Goal: Transaction & Acquisition: Purchase product/service

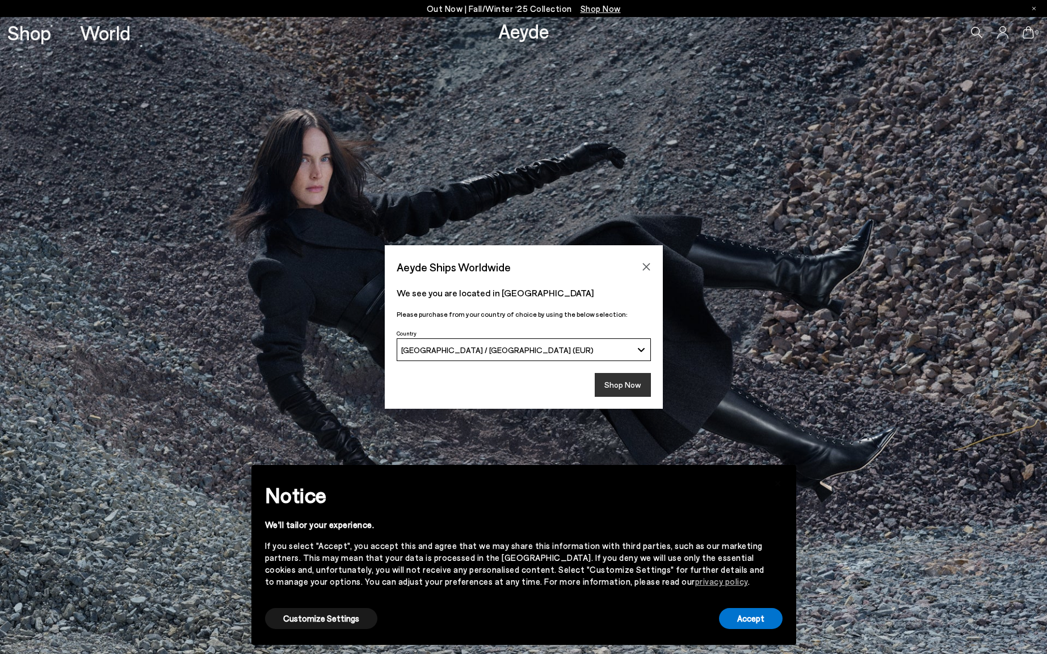
click at [628, 387] on button "Shop Now" at bounding box center [623, 385] width 56 height 24
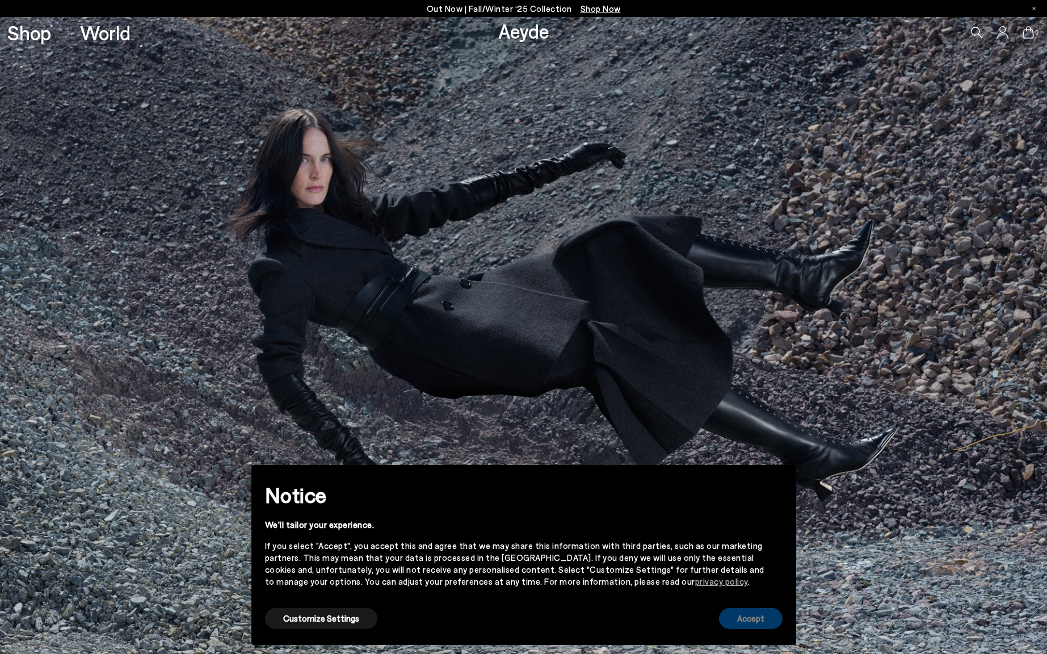
click at [750, 626] on button "Accept" at bounding box center [751, 618] width 64 height 21
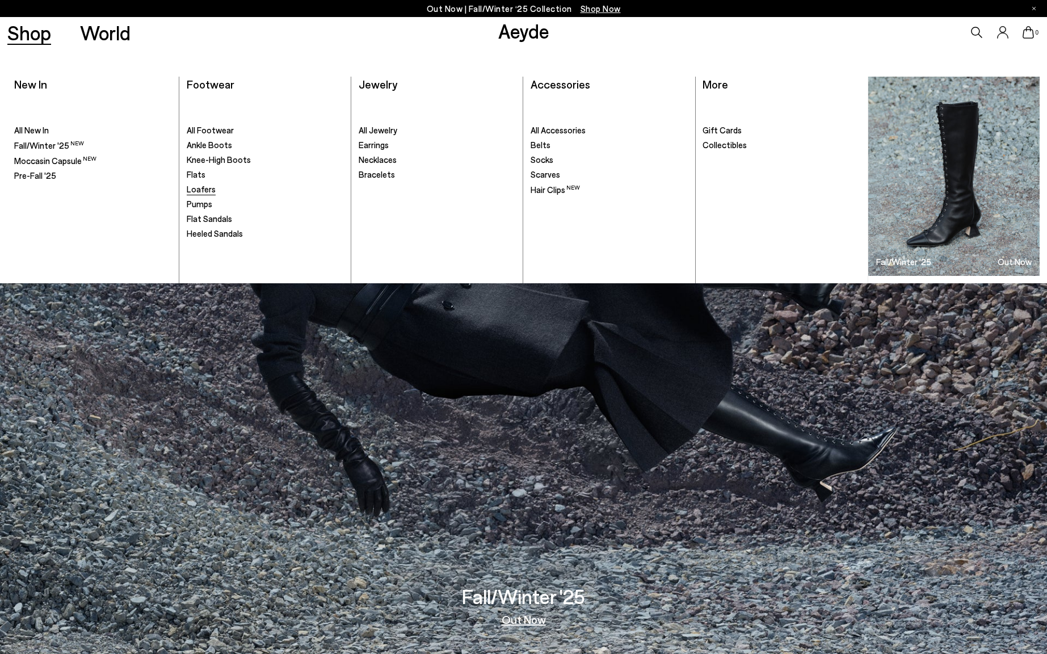
click at [209, 186] on span "Loafers" at bounding box center [201, 189] width 29 height 10
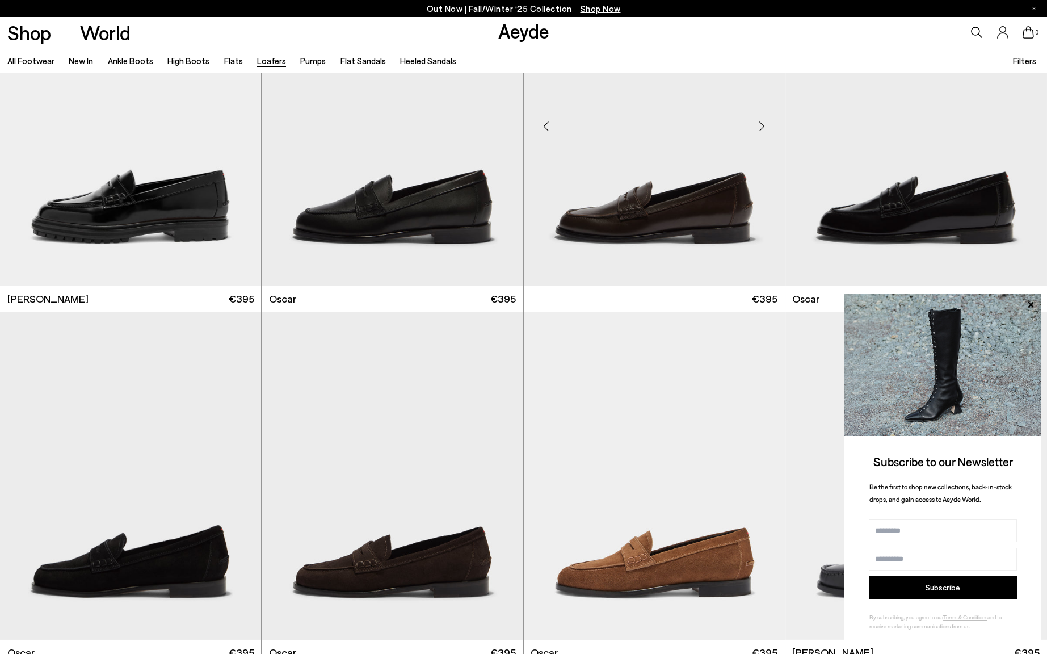
scroll to position [1177, 0]
click at [668, 215] on img "1 / 6" at bounding box center [654, 121] width 261 height 328
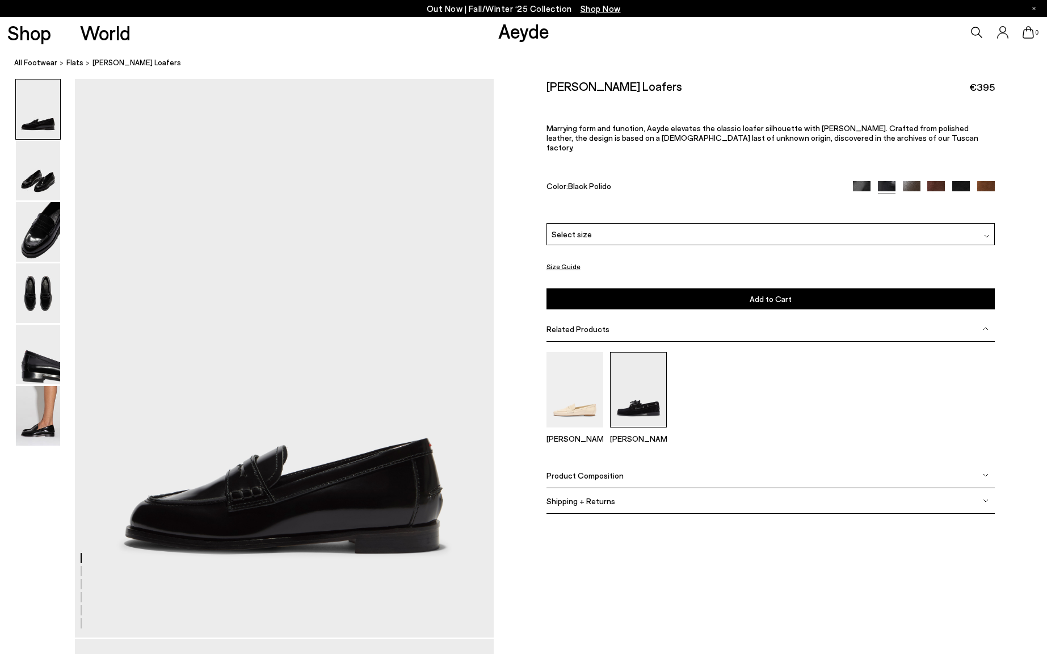
click at [637, 397] on img at bounding box center [638, 389] width 57 height 75
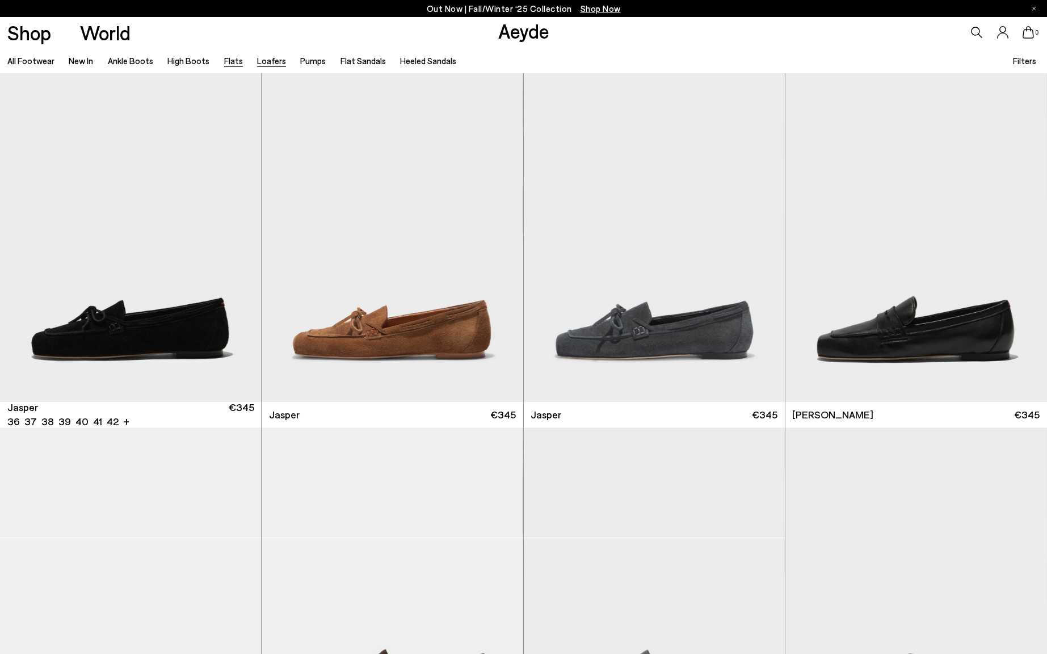
click at [229, 64] on link "Flats" at bounding box center [233, 61] width 19 height 10
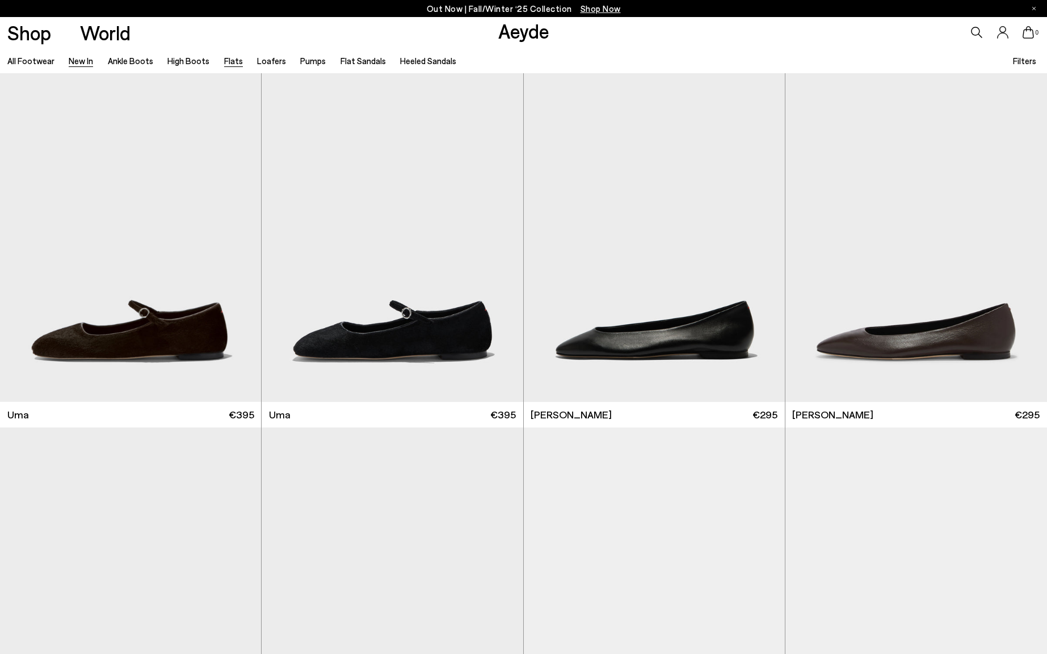
click at [89, 62] on link "New In" at bounding box center [81, 61] width 24 height 10
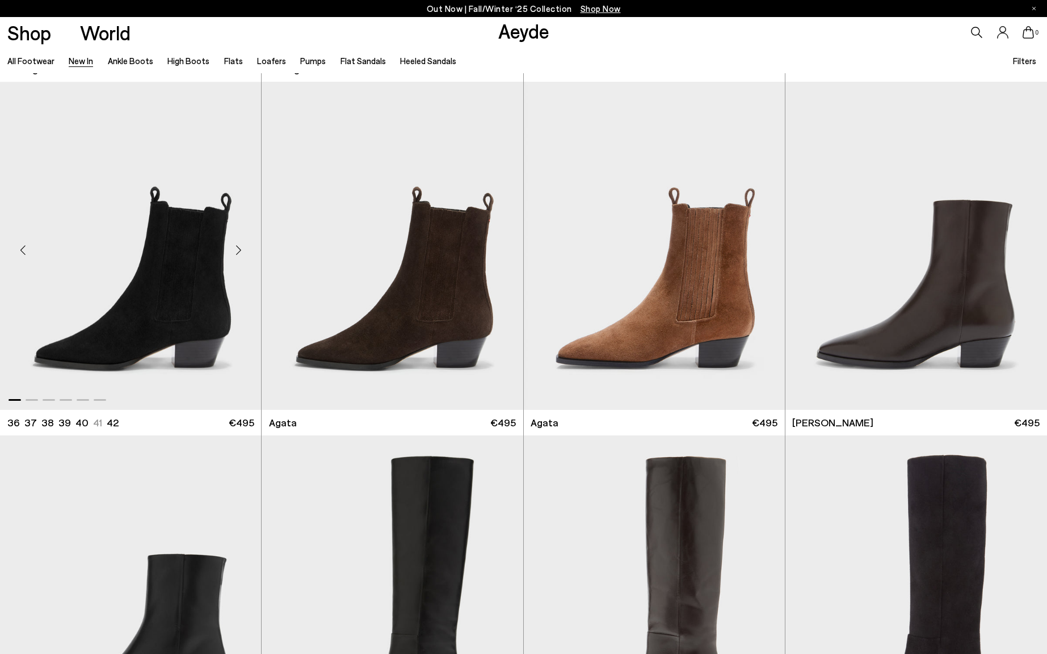
scroll to position [224, 1]
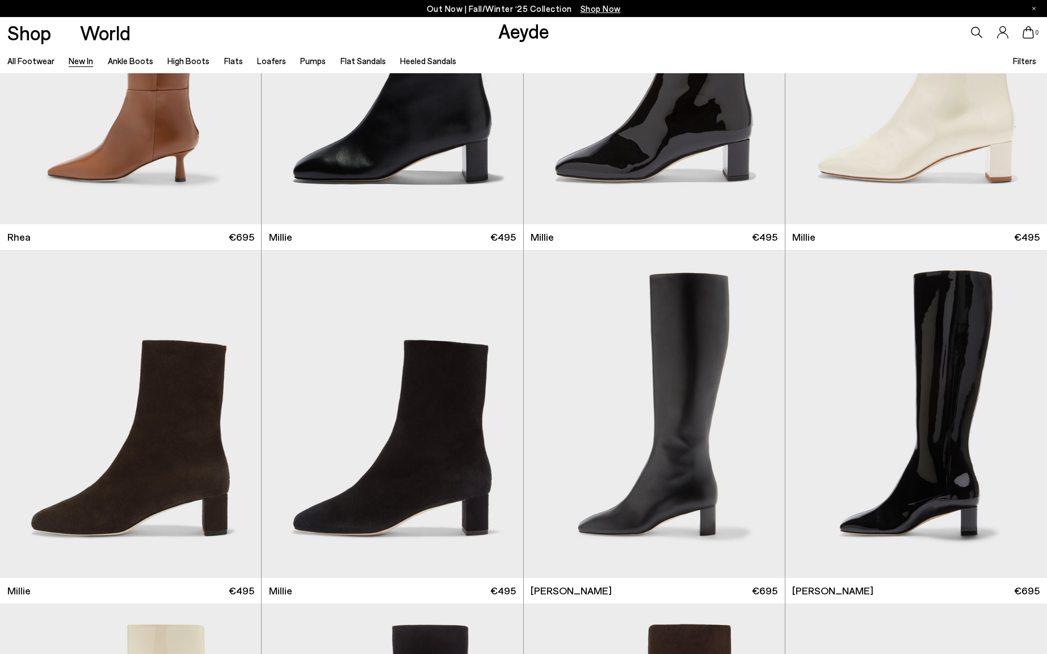
scroll to position [3008, 0]
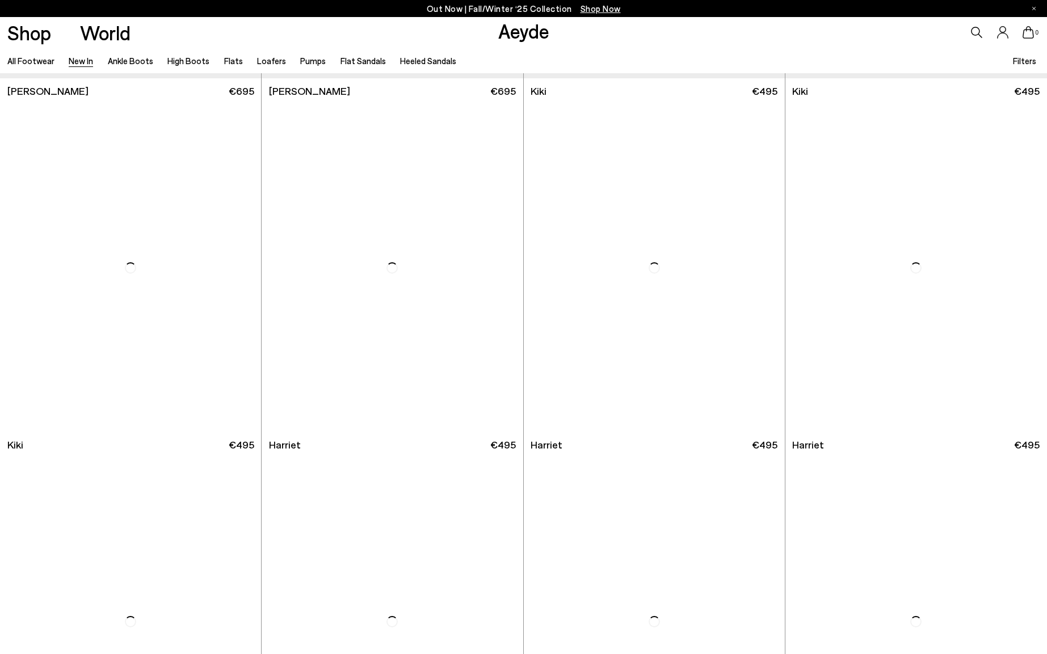
scroll to position [5322, 0]
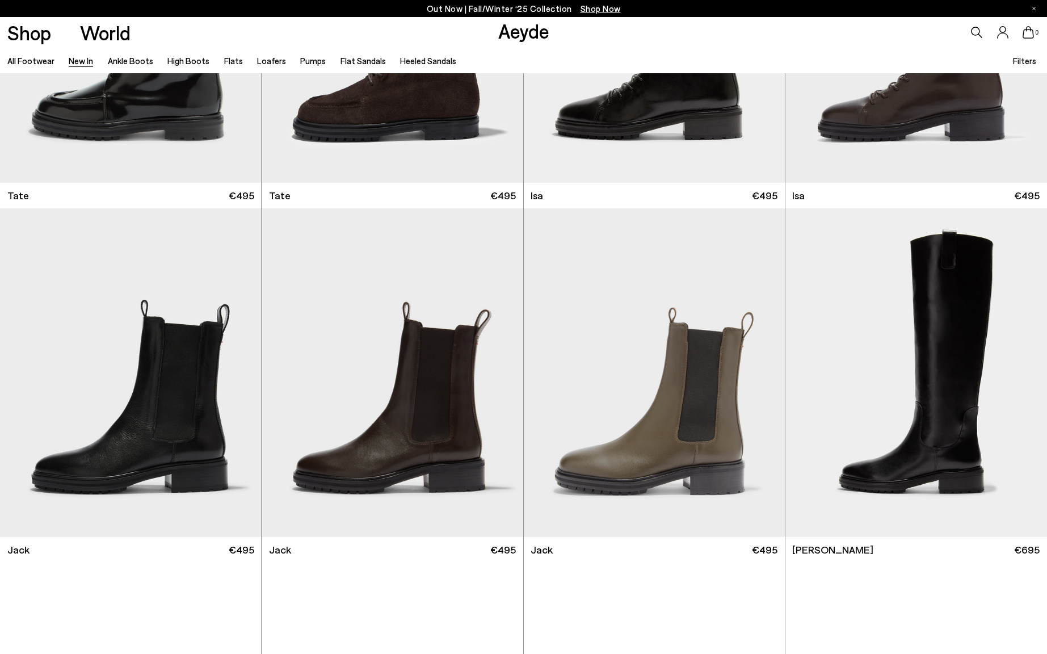
scroll to position [6553, 0]
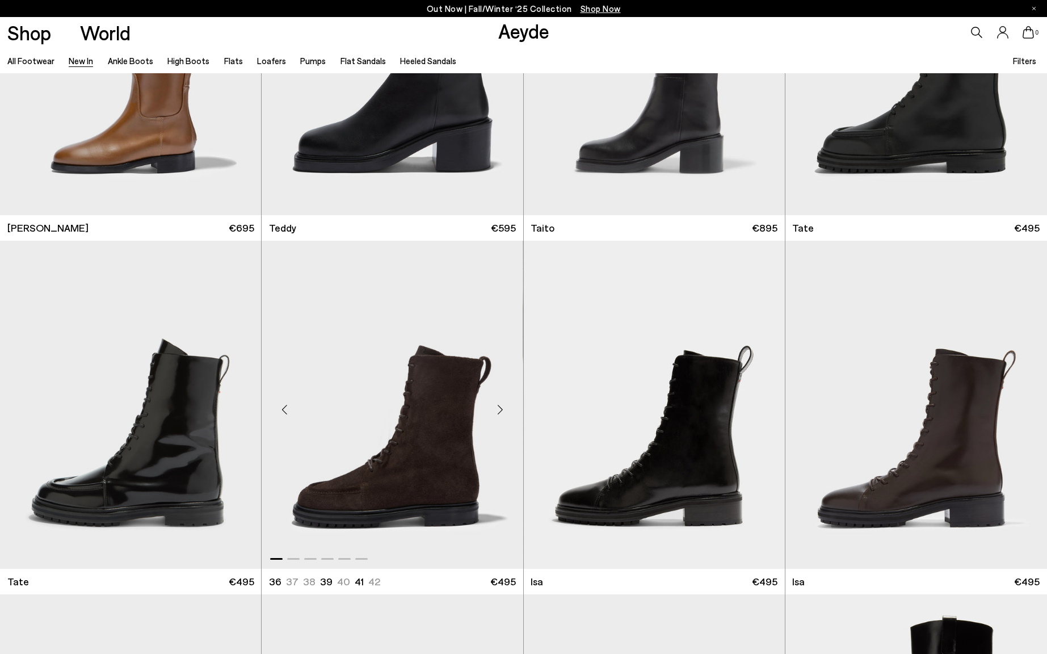
click at [501, 416] on div "Next slide" at bounding box center [500, 409] width 34 height 34
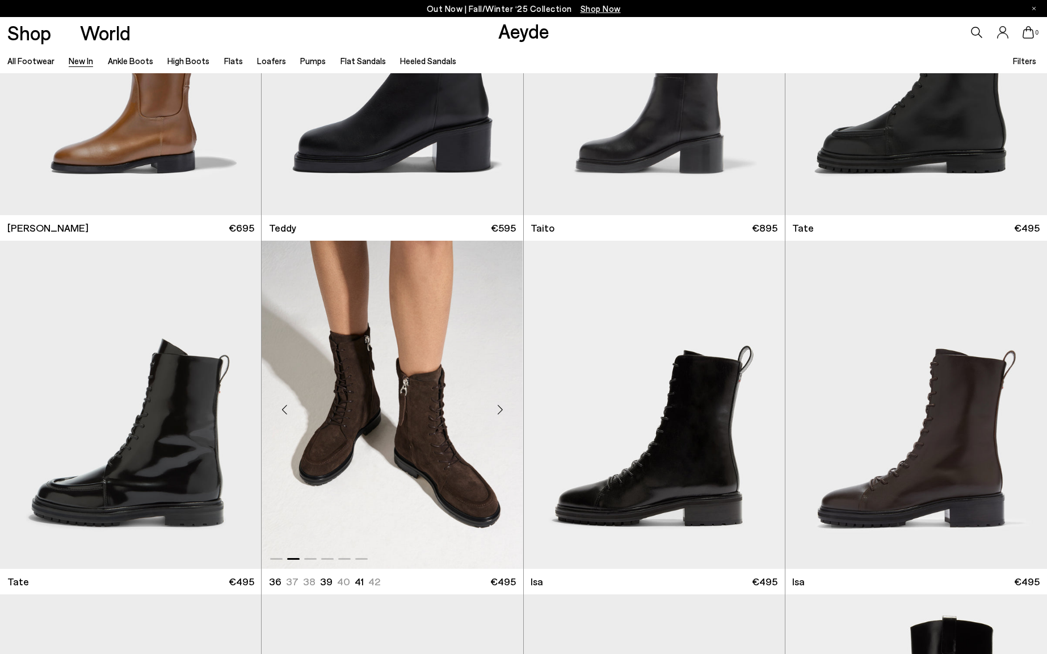
click at [501, 416] on div "Next slide" at bounding box center [500, 409] width 34 height 34
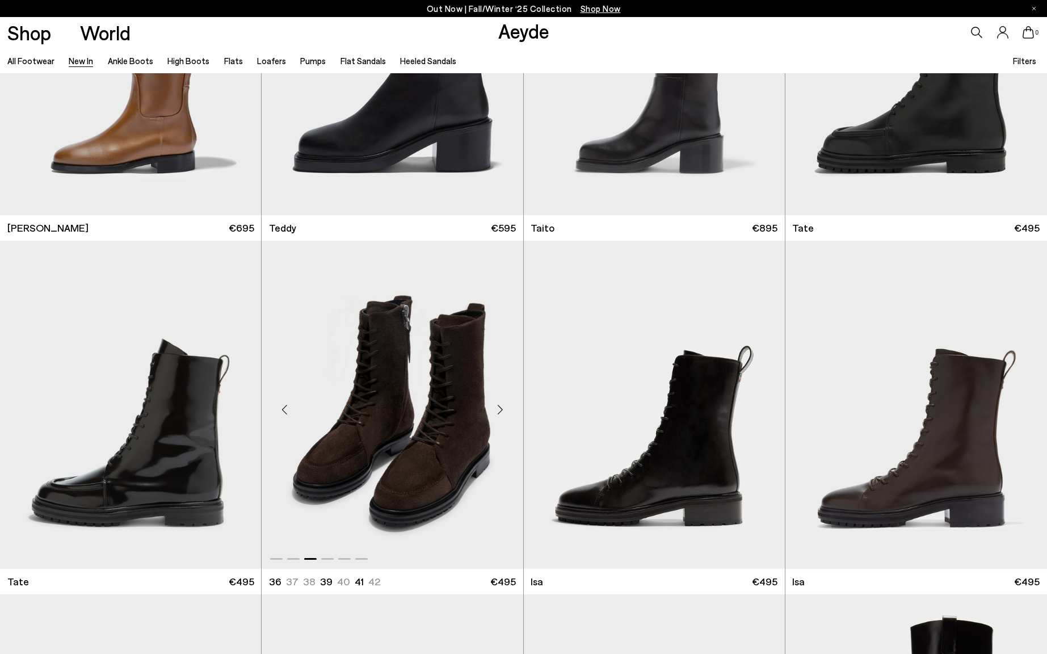
click at [501, 416] on div "Next slide" at bounding box center [500, 409] width 34 height 34
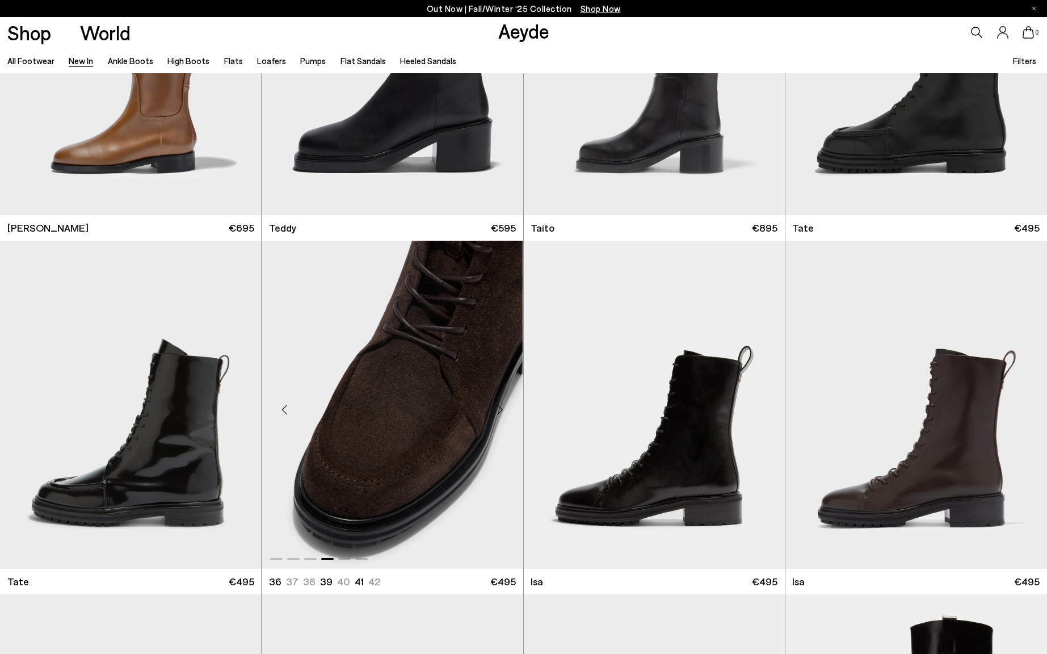
click at [501, 416] on div "Next slide" at bounding box center [500, 409] width 34 height 34
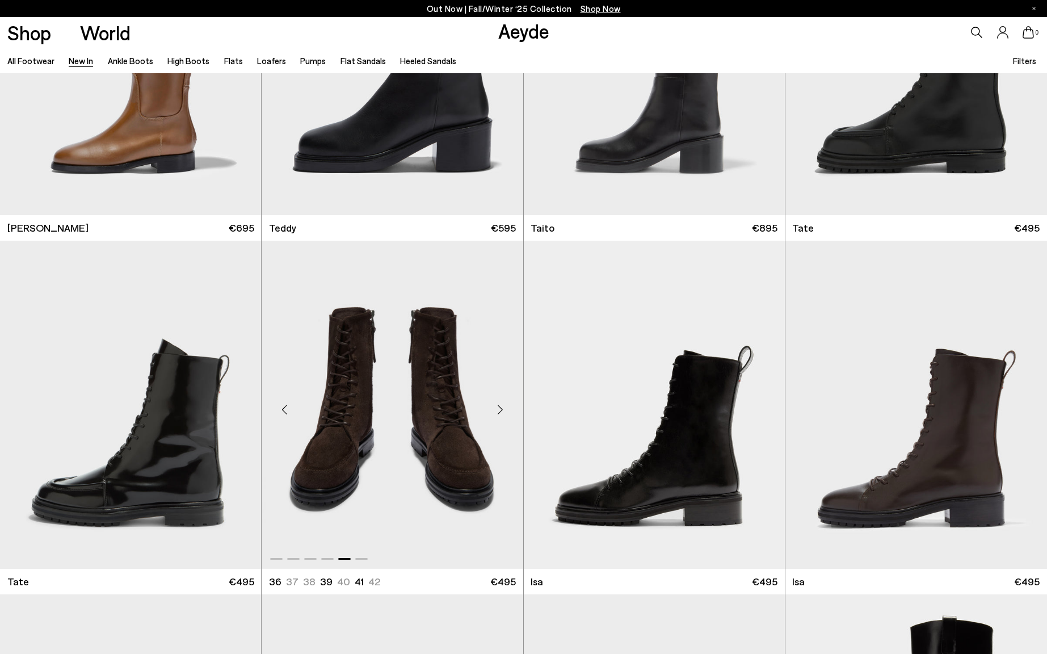
click at [501, 416] on div "Next slide" at bounding box center [500, 409] width 34 height 34
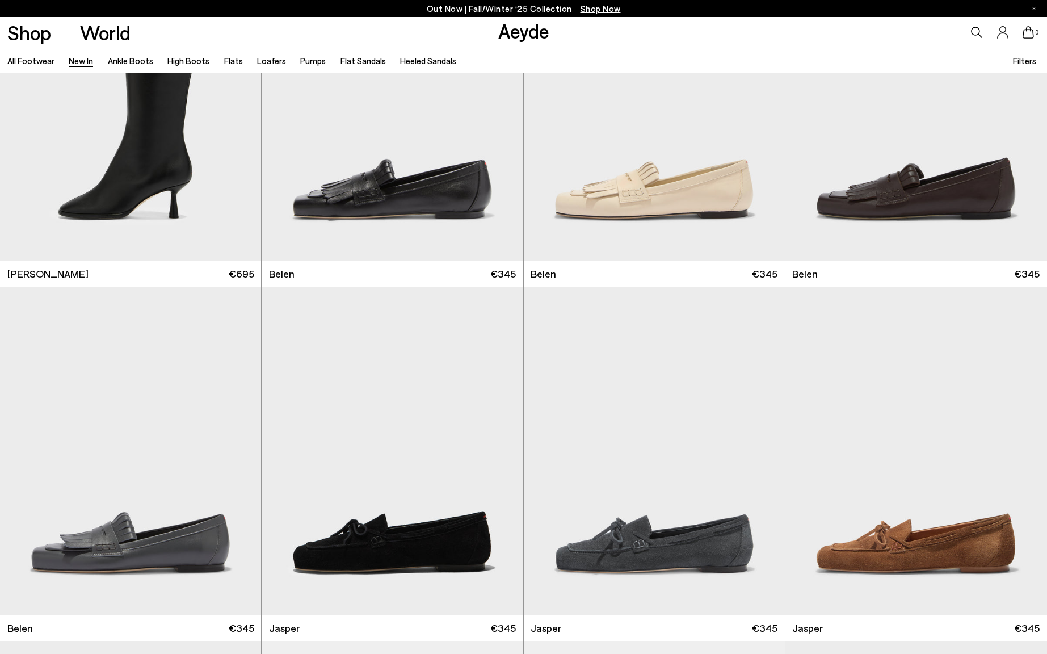
scroll to position [12355, 0]
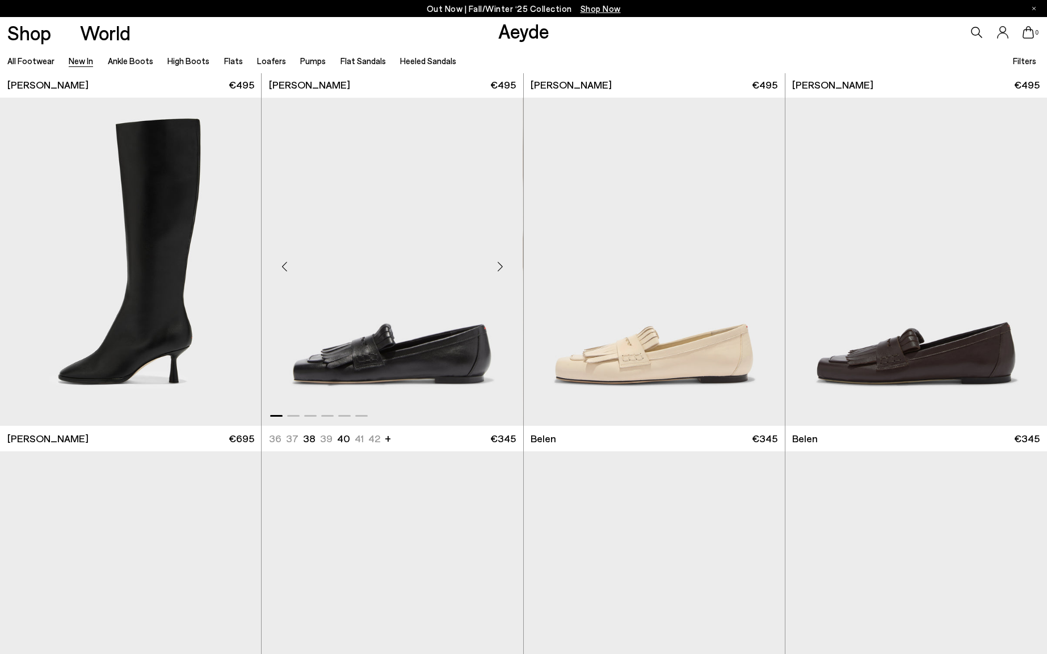
click at [499, 267] on div "Next slide" at bounding box center [500, 266] width 34 height 34
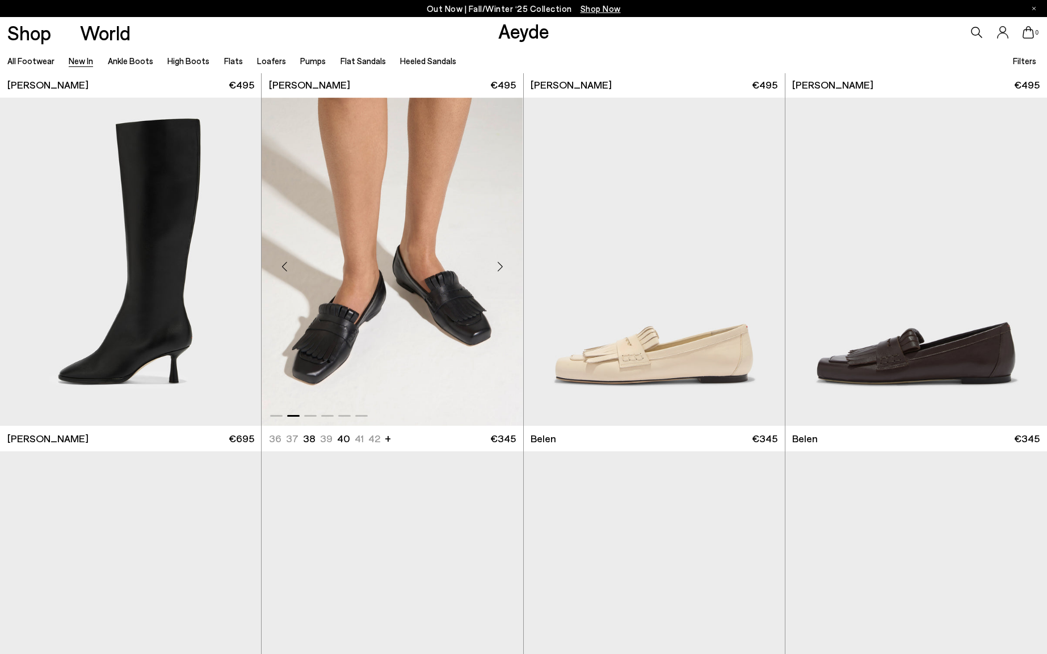
click at [499, 267] on div "Next slide" at bounding box center [500, 266] width 34 height 34
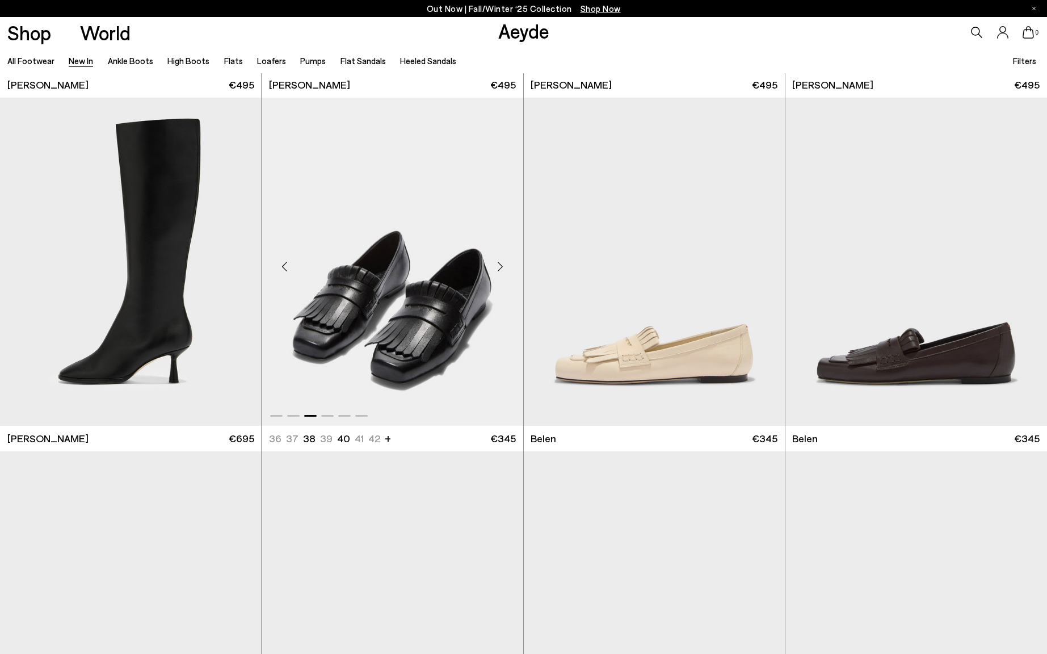
click at [499, 267] on div "Next slide" at bounding box center [500, 266] width 34 height 34
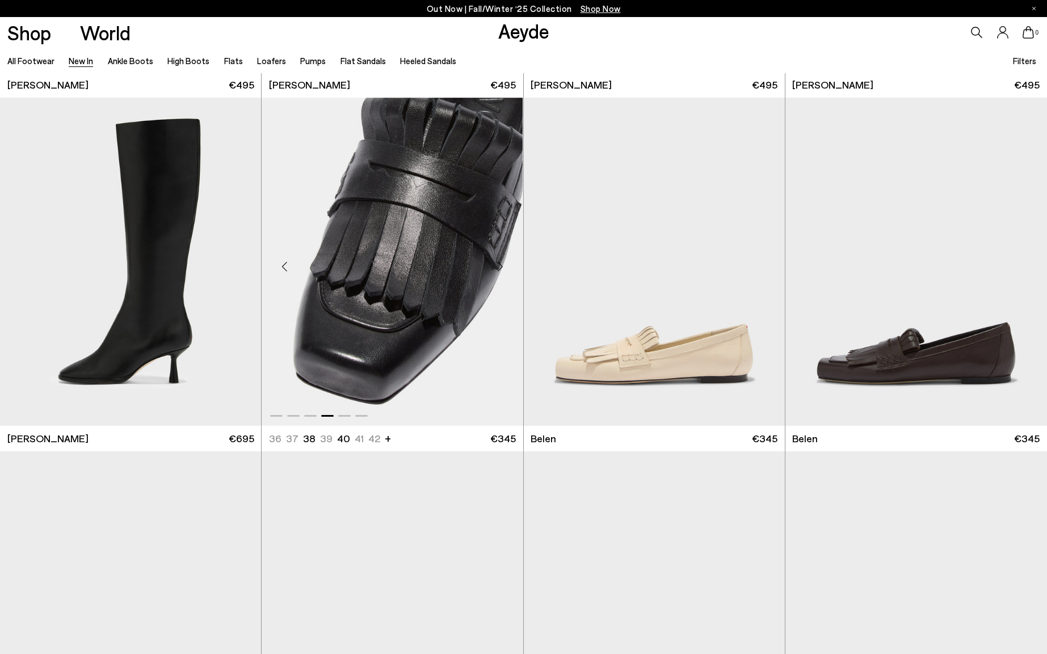
click at [499, 267] on div "Next slide" at bounding box center [500, 266] width 34 height 34
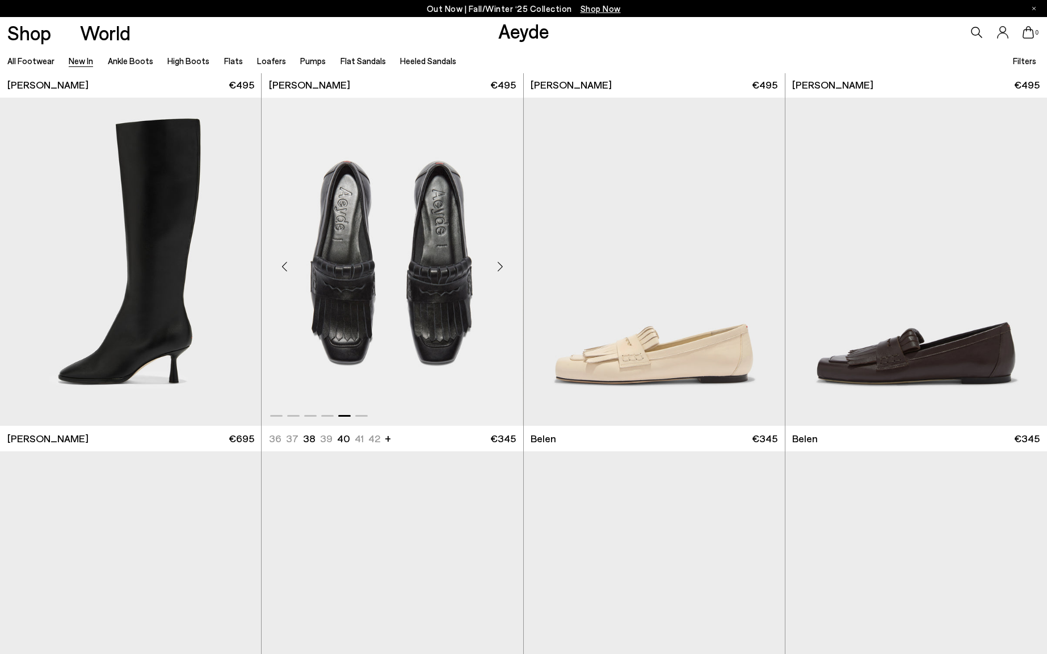
click at [499, 267] on div "Next slide" at bounding box center [500, 266] width 34 height 34
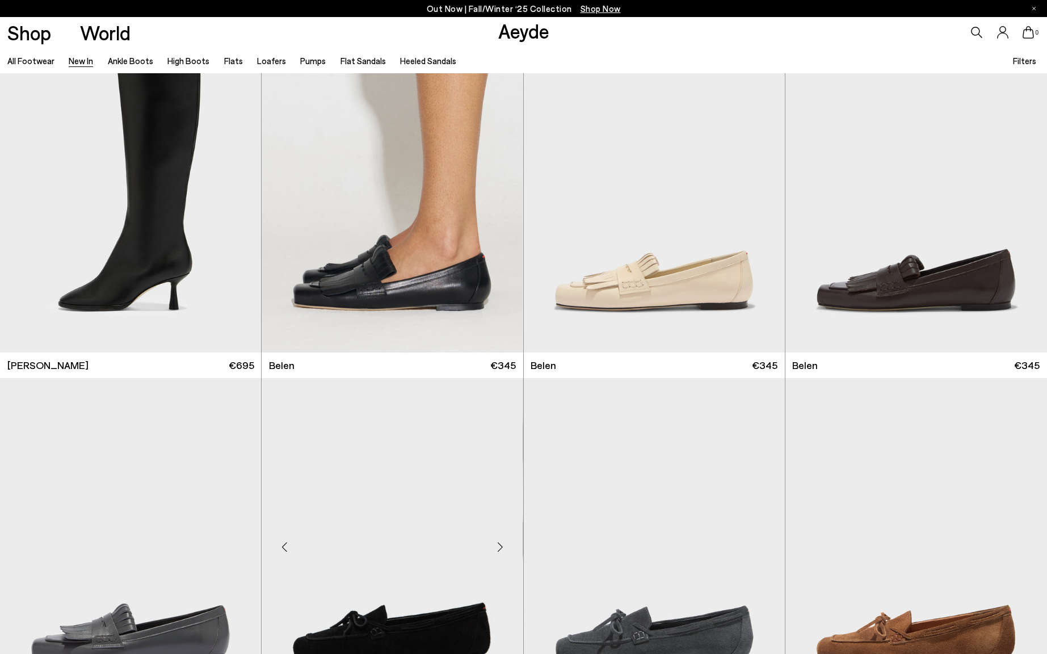
scroll to position [12419, 0]
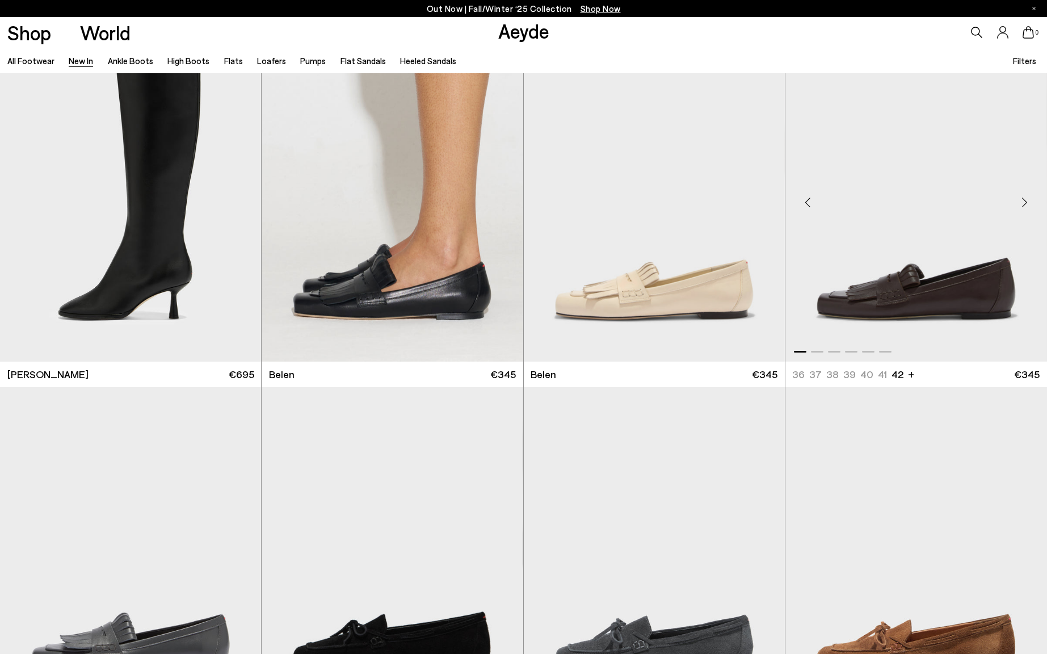
click at [911, 293] on img "1 / 6" at bounding box center [916, 197] width 262 height 328
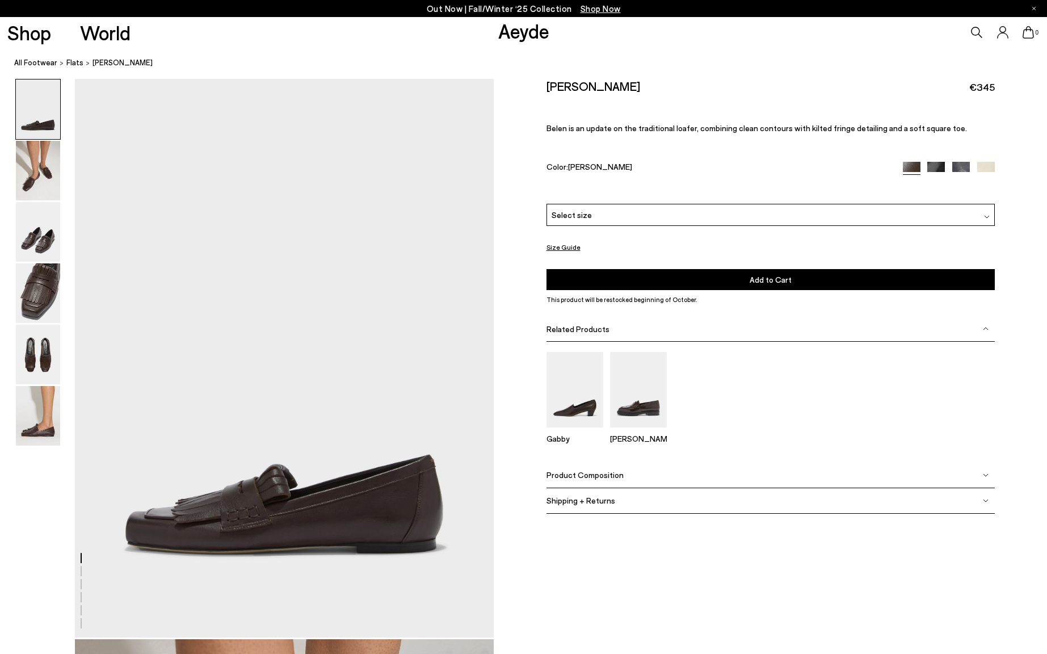
click at [986, 216] on img at bounding box center [987, 217] width 6 height 6
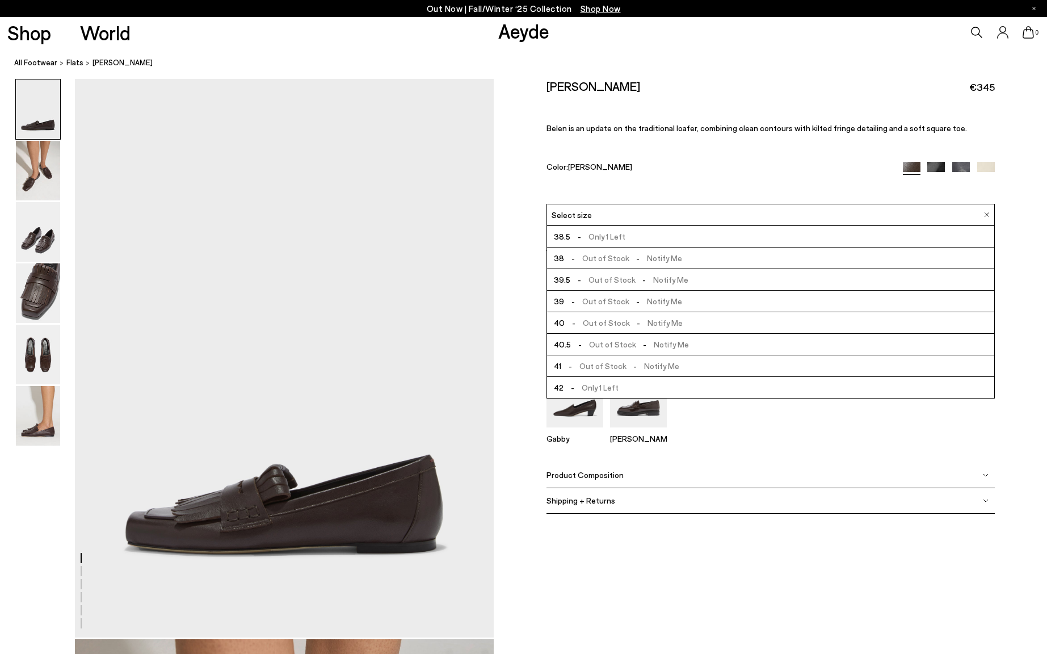
scroll to position [65, 0]
click at [601, 365] on span "- Out of Stock - Notify Me" at bounding box center [620, 366] width 118 height 14
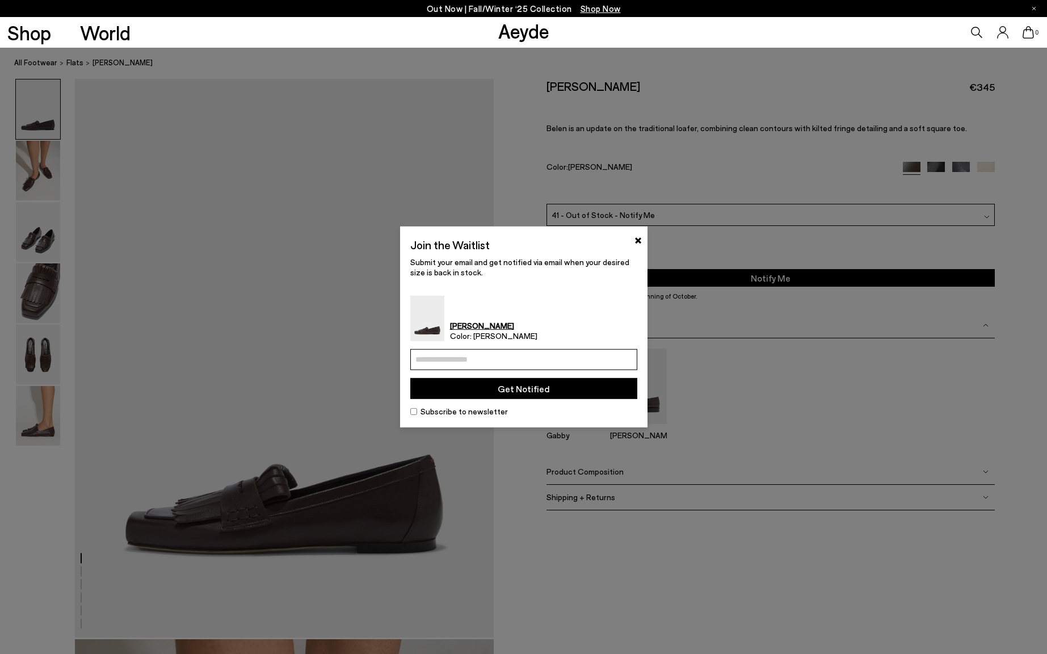
click at [633, 241] on div "Join the Waitlist ×" at bounding box center [523, 247] width 227 height 20
click at [637, 241] on button "×" at bounding box center [637, 239] width 7 height 14
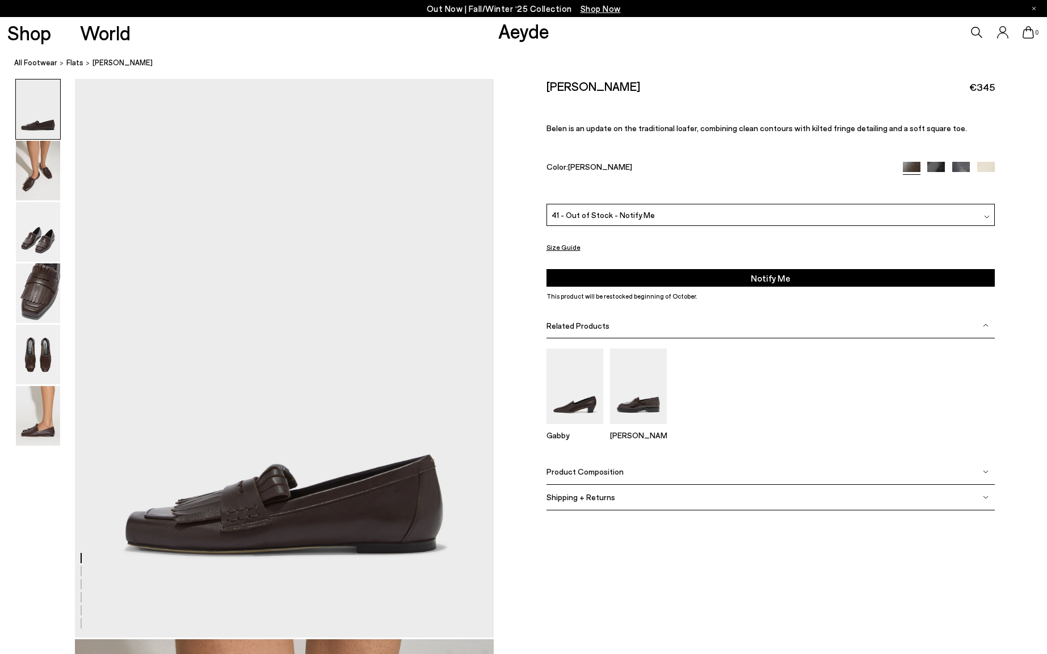
click at [908, 168] on img at bounding box center [912, 171] width 18 height 18
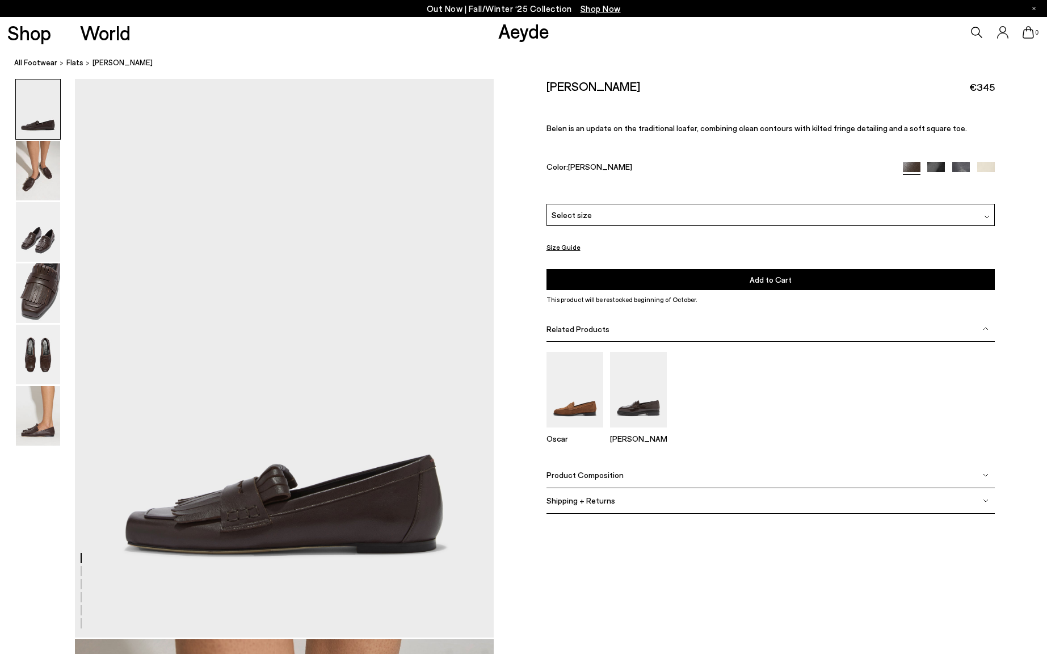
click at [939, 166] on img at bounding box center [936, 171] width 18 height 18
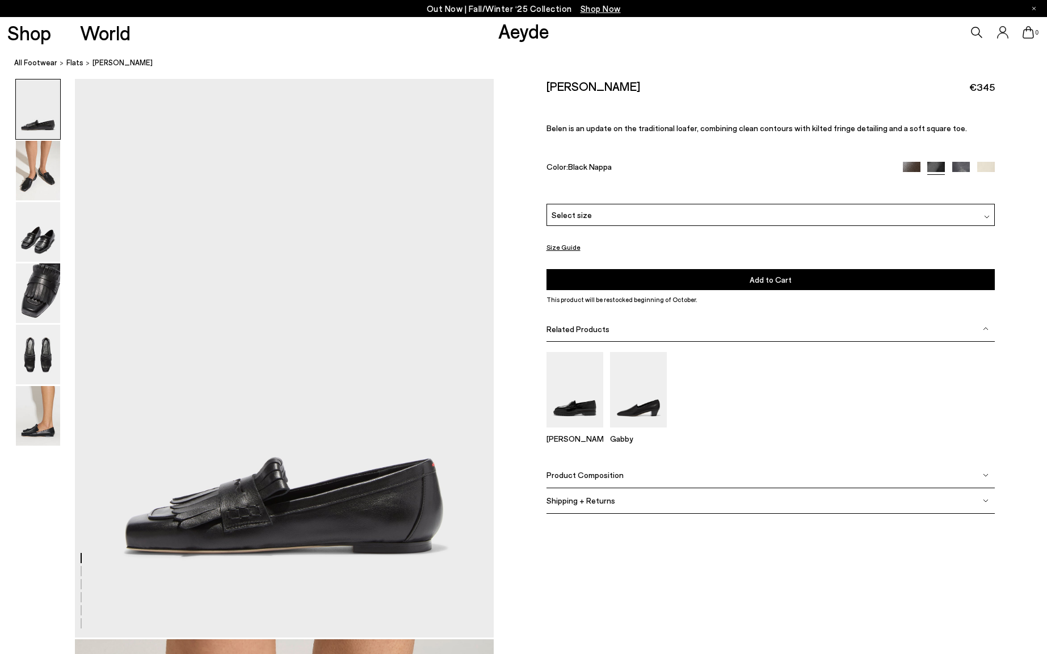
click at [988, 214] on img at bounding box center [987, 217] width 6 height 6
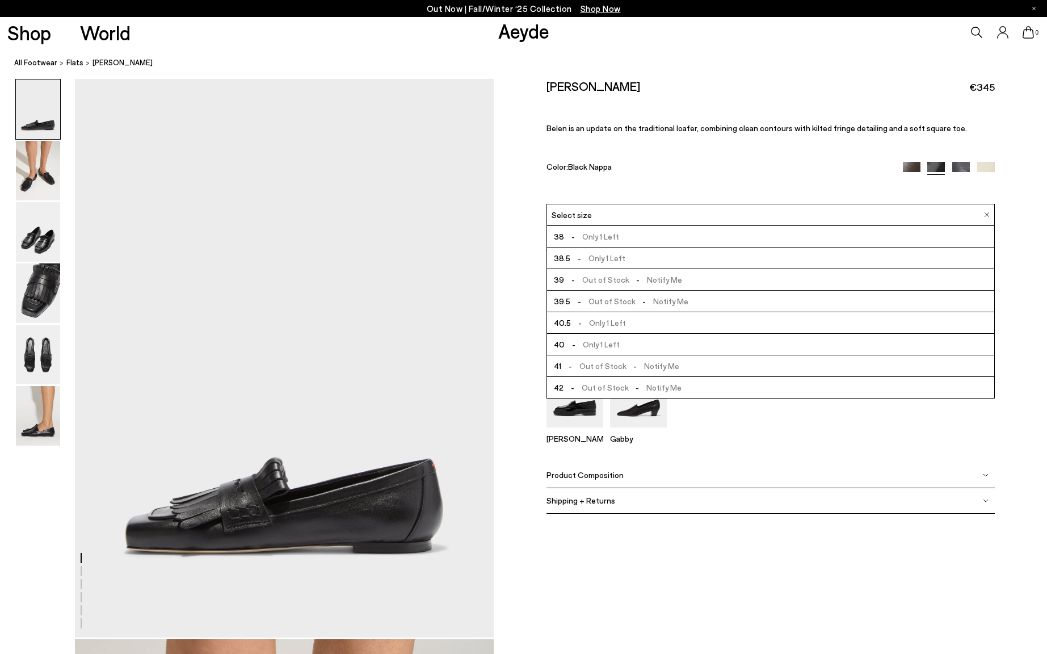
scroll to position [65, 0]
click at [990, 212] on div "Select size" at bounding box center [770, 215] width 448 height 22
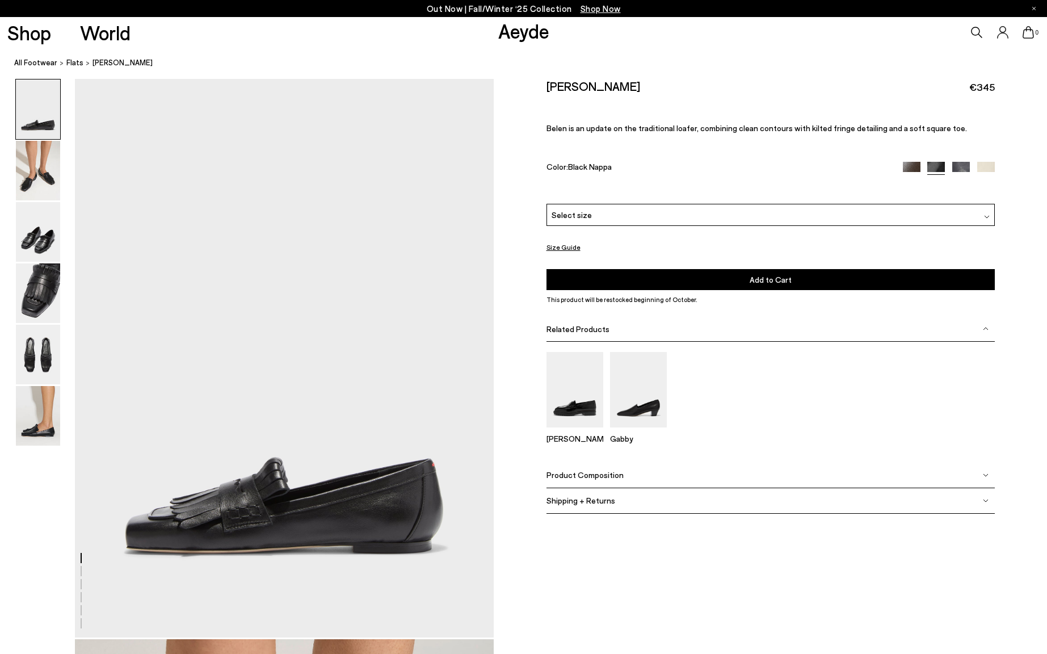
click at [957, 170] on img at bounding box center [961, 171] width 18 height 18
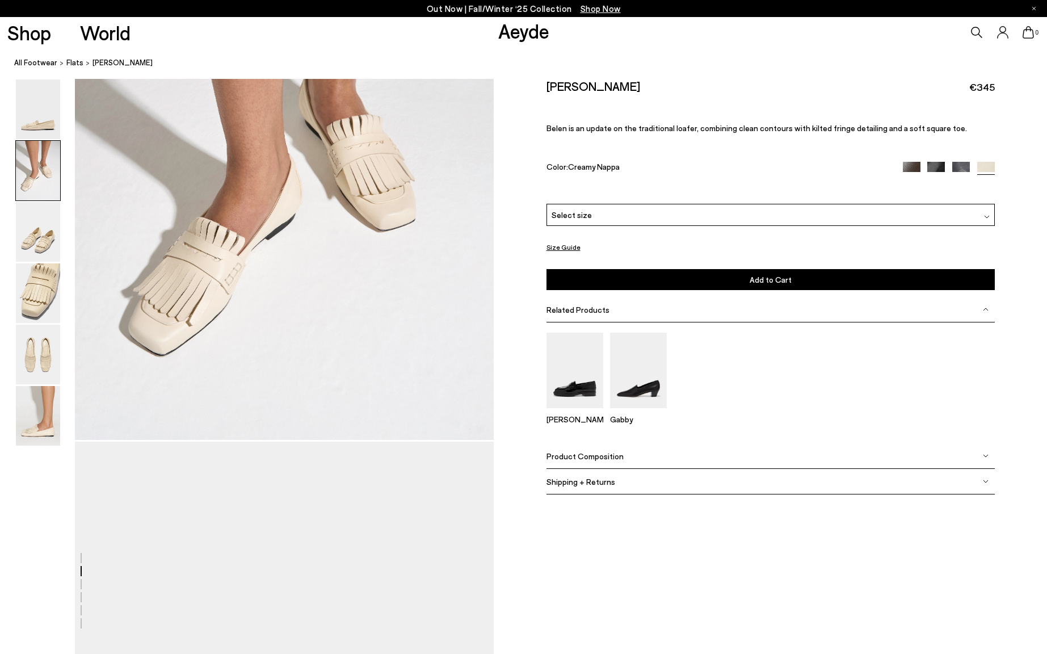
scroll to position [760, 0]
click at [580, 390] on img at bounding box center [574, 369] width 57 height 75
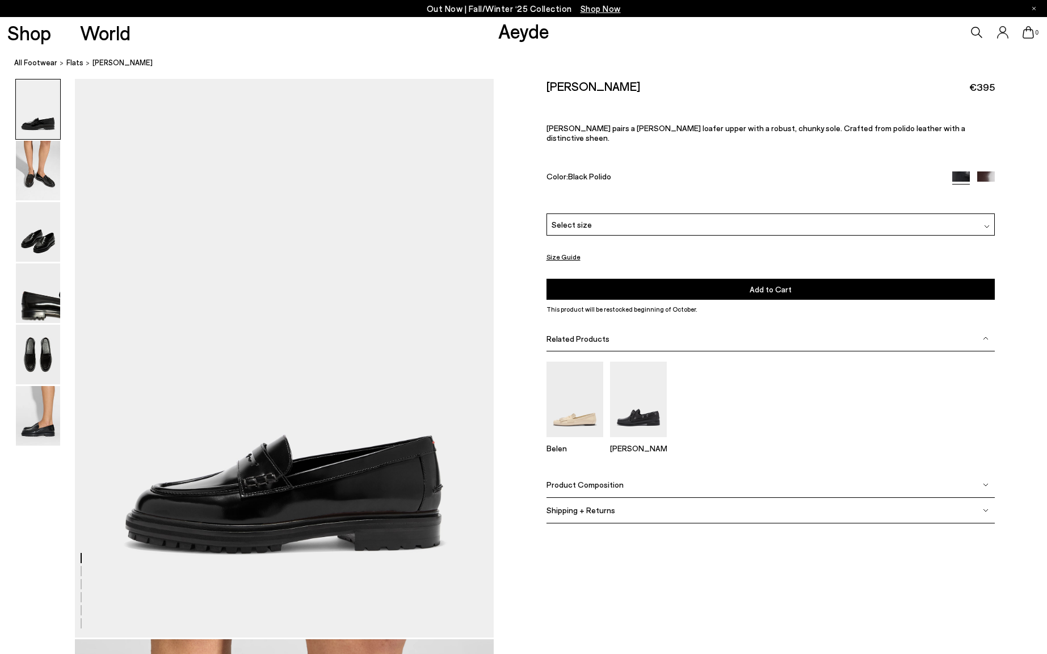
click at [981, 171] on img at bounding box center [986, 180] width 18 height 18
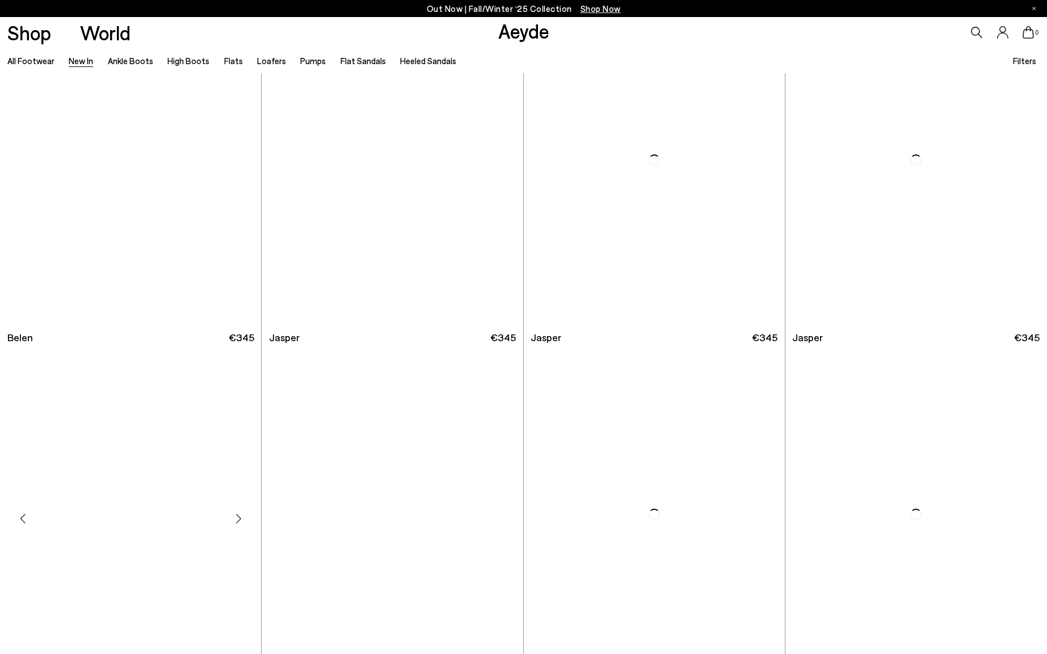
scroll to position [12814, 0]
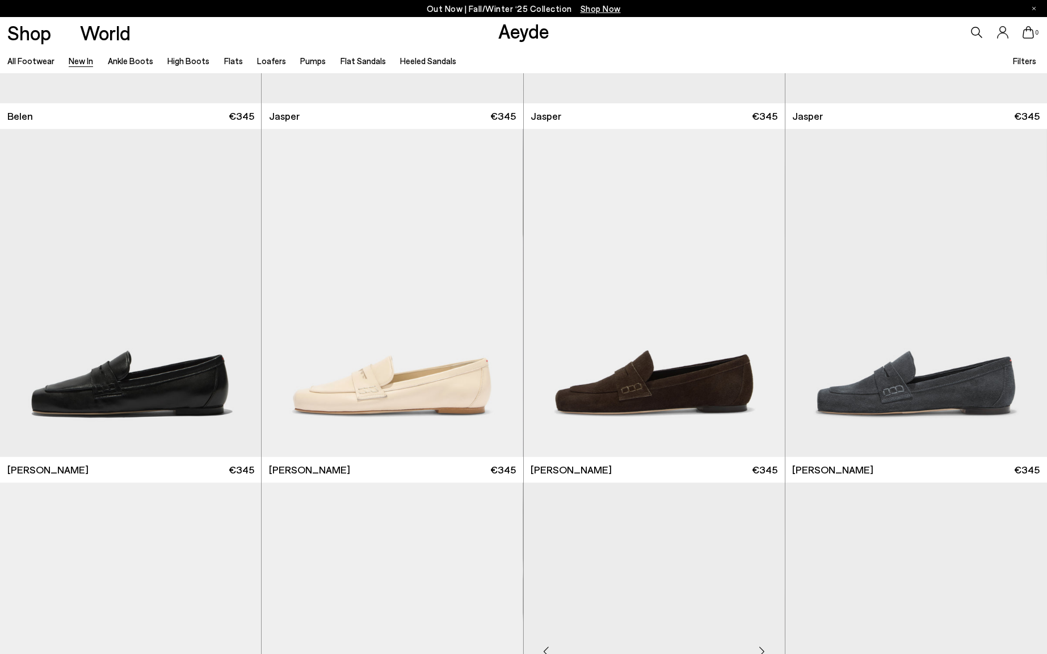
scroll to position [13031, 0]
click at [162, 394] on img "1 / 6" at bounding box center [130, 293] width 261 height 328
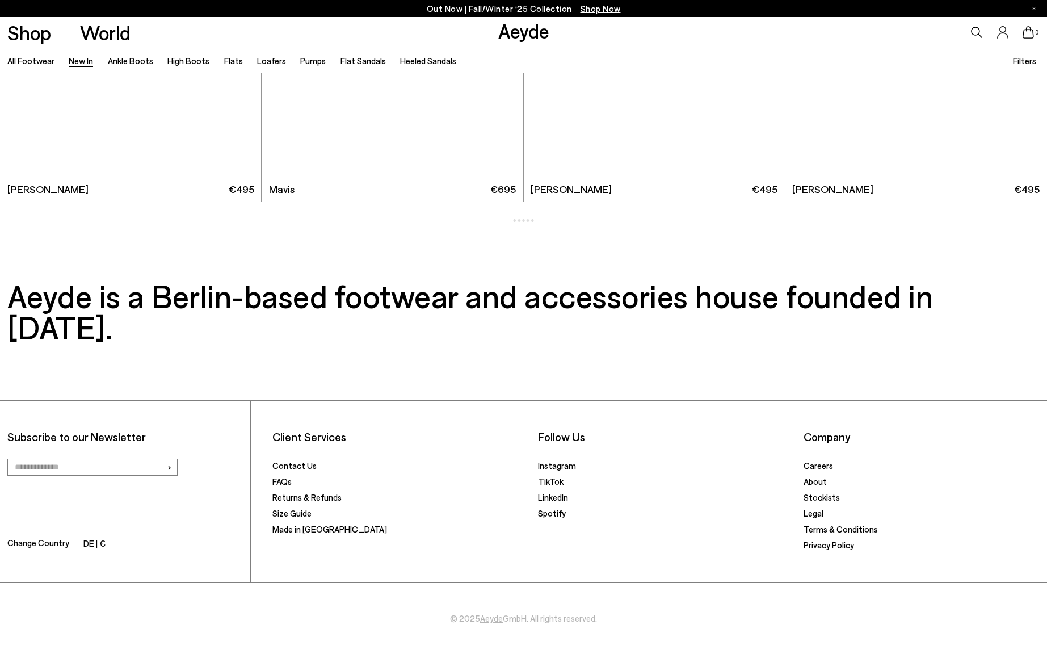
scroll to position [1961, 0]
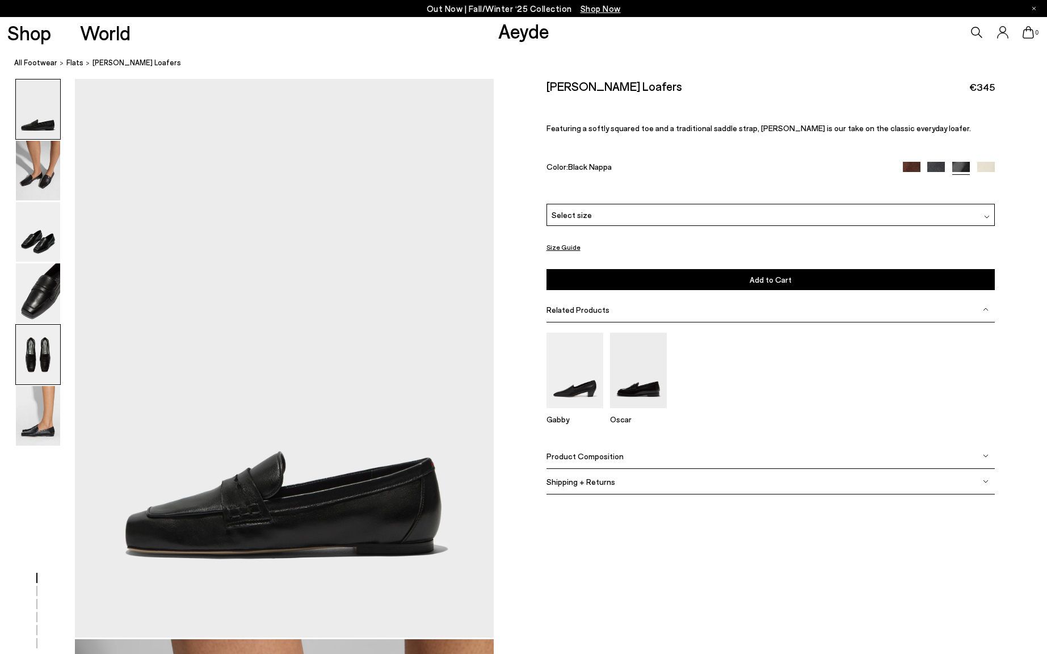
click at [39, 371] on img at bounding box center [38, 355] width 44 height 60
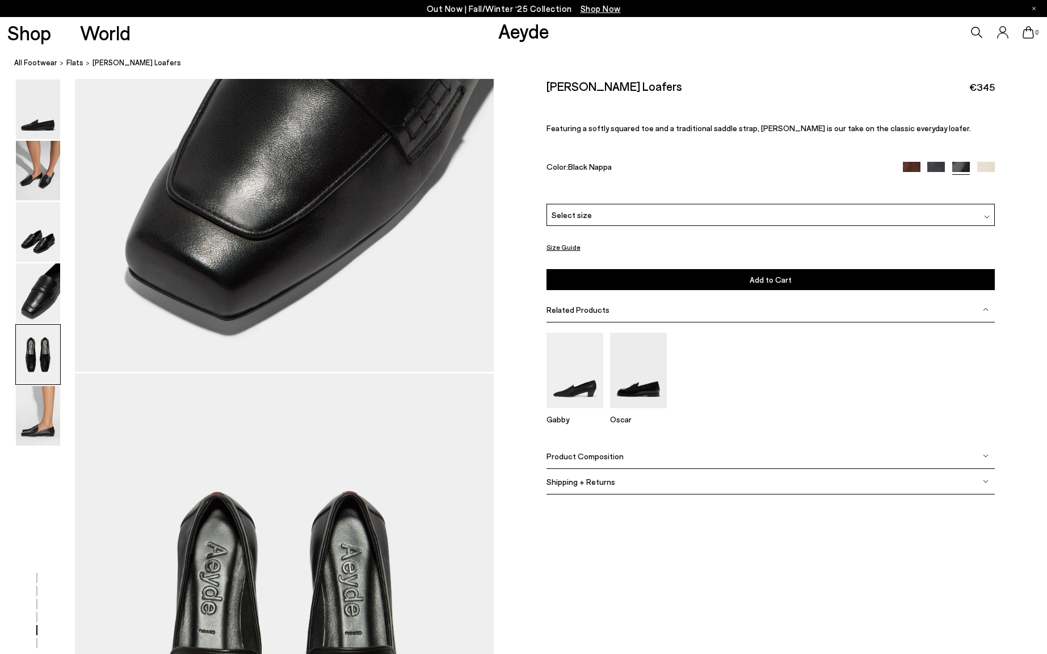
scroll to position [2241, 0]
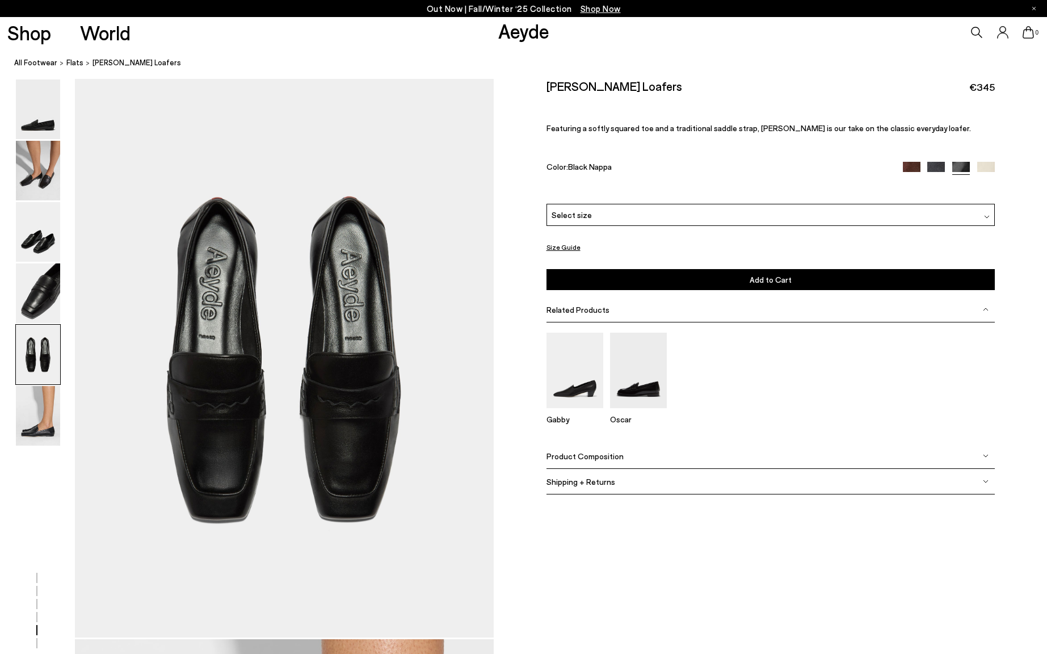
click at [990, 214] on div "Select size" at bounding box center [770, 215] width 448 height 22
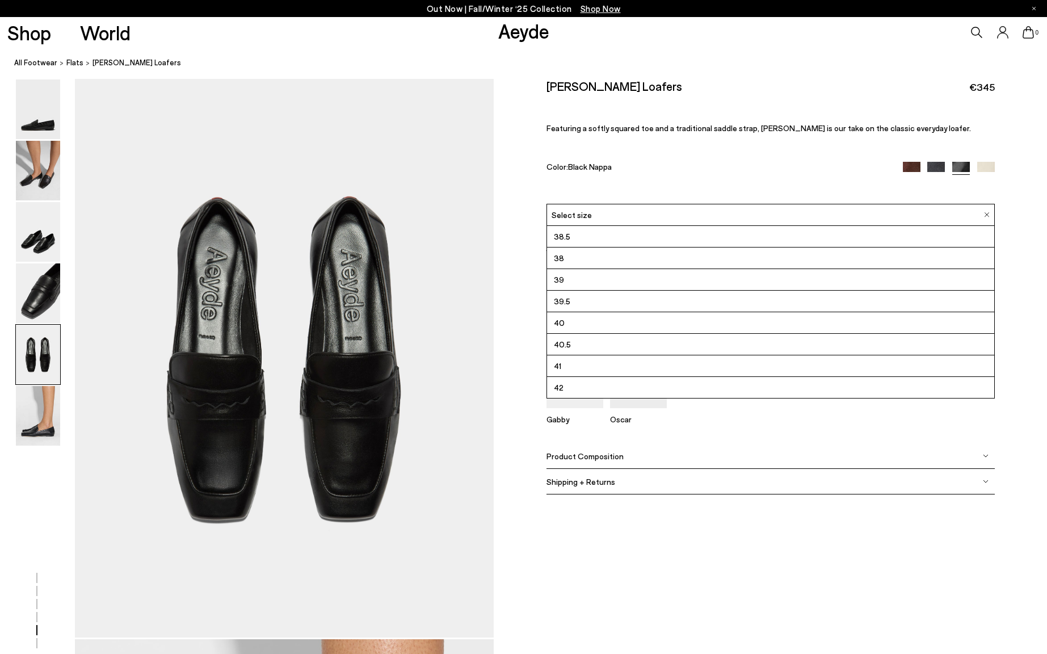
scroll to position [65, 0]
click at [611, 370] on li "41" at bounding box center [770, 366] width 447 height 22
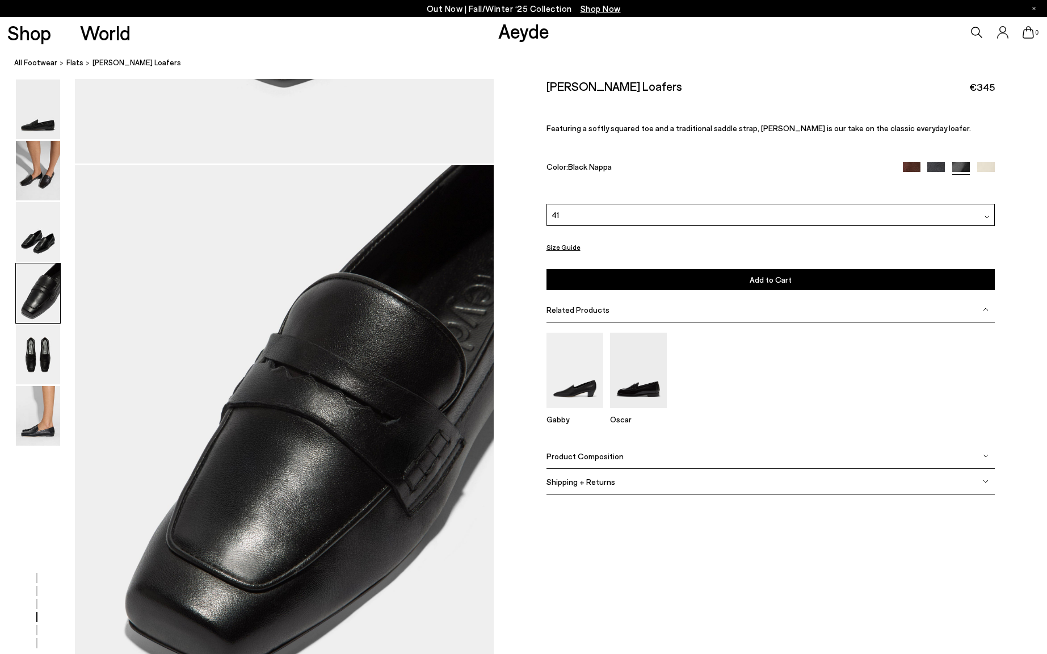
scroll to position [1594, 0]
click at [43, 186] on img at bounding box center [38, 171] width 44 height 60
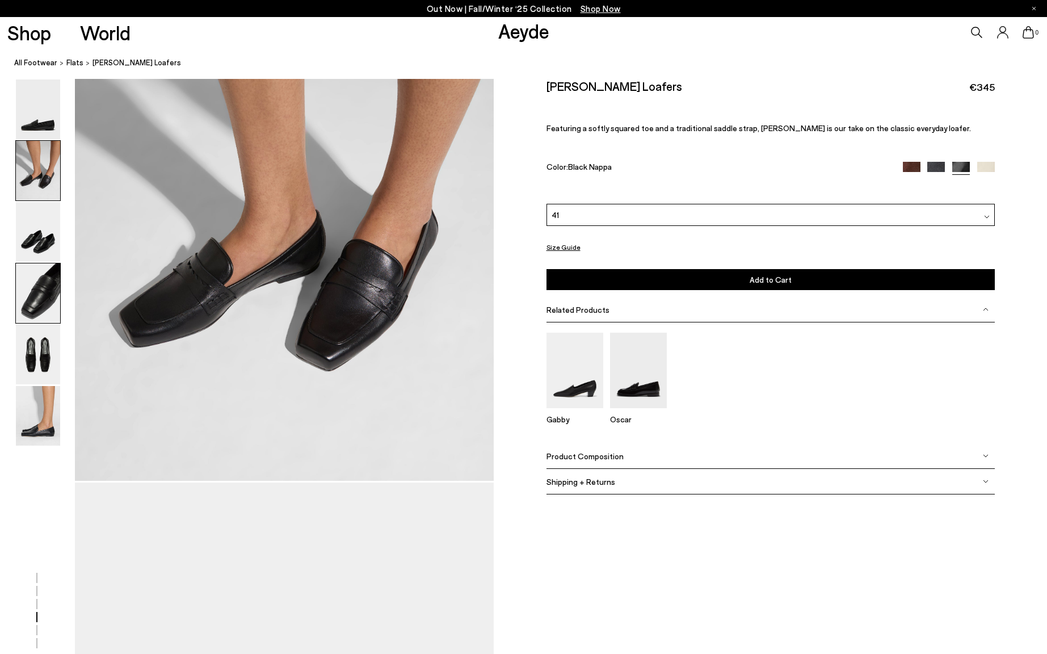
scroll to position [561, 0]
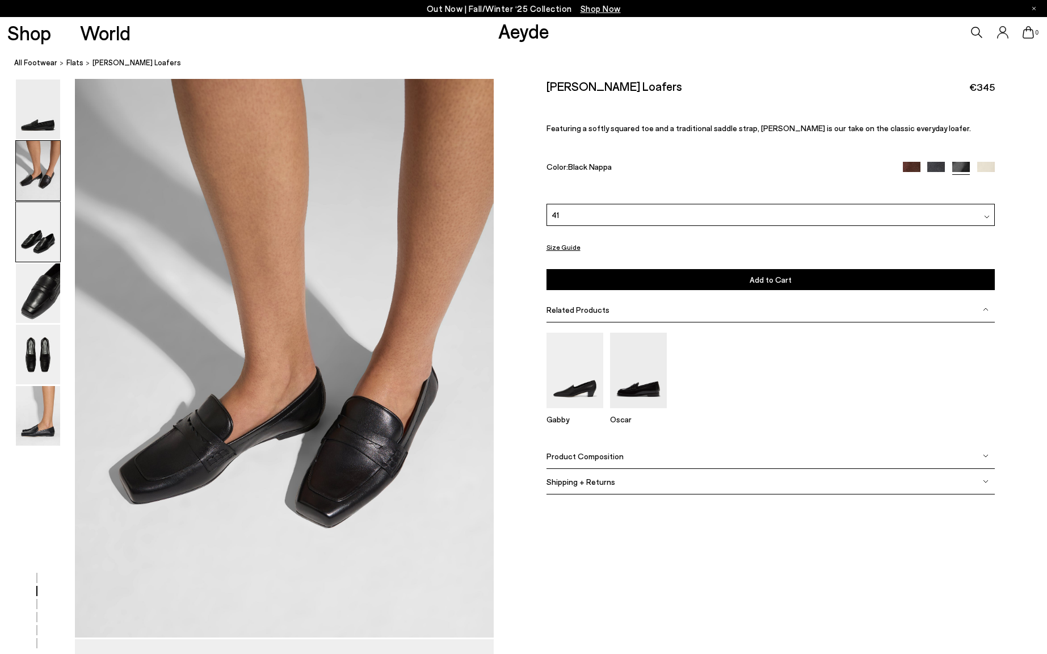
click at [42, 212] on img at bounding box center [38, 232] width 44 height 60
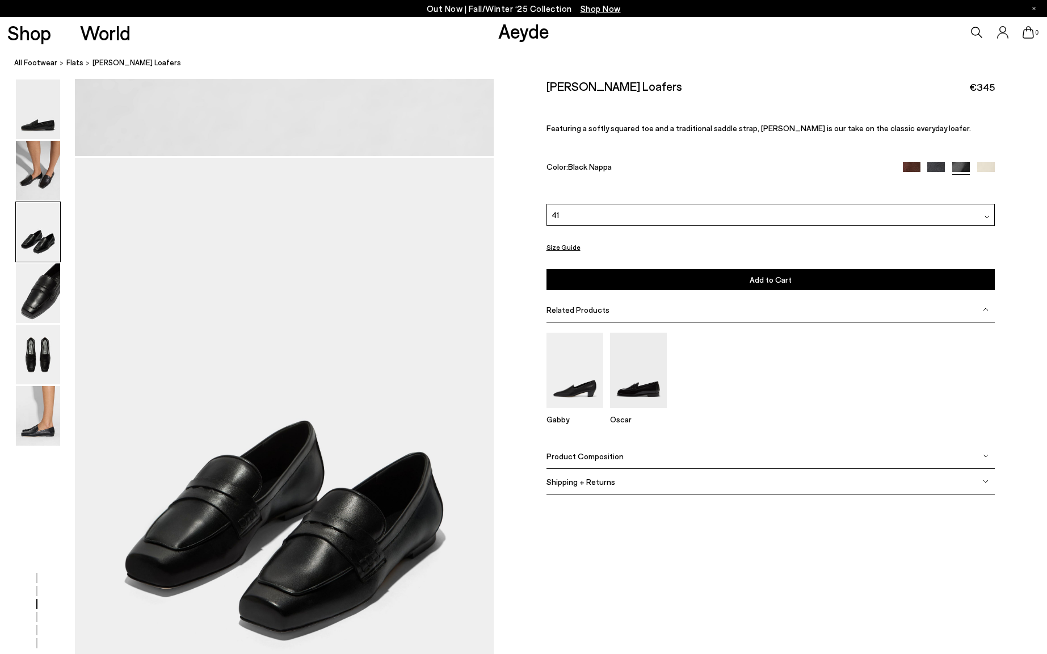
scroll to position [1121, 0]
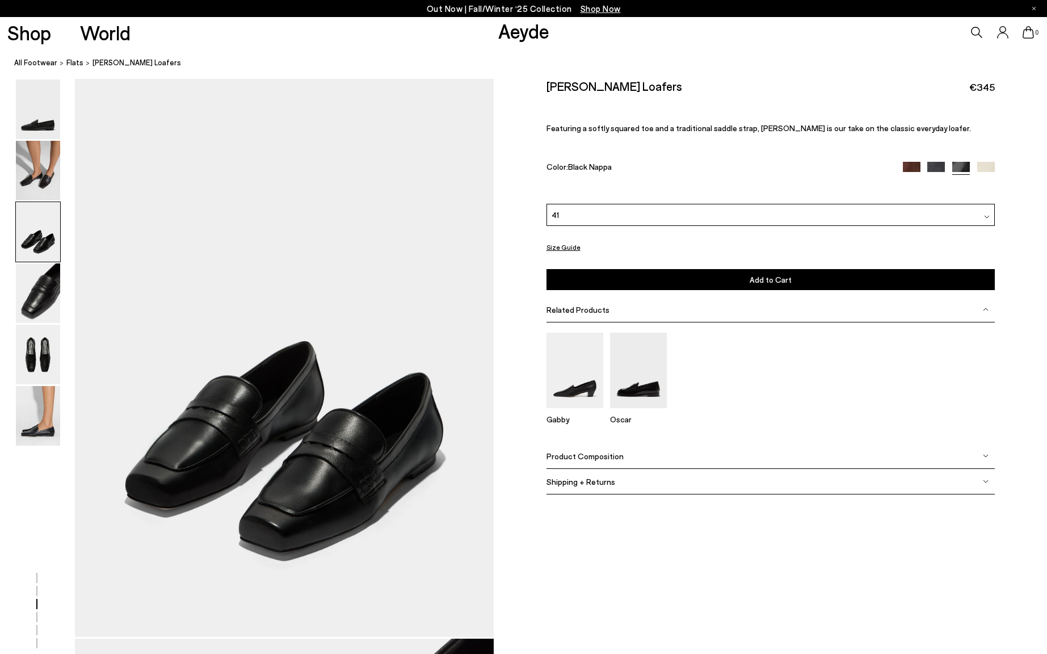
click at [41, 254] on img at bounding box center [38, 232] width 44 height 60
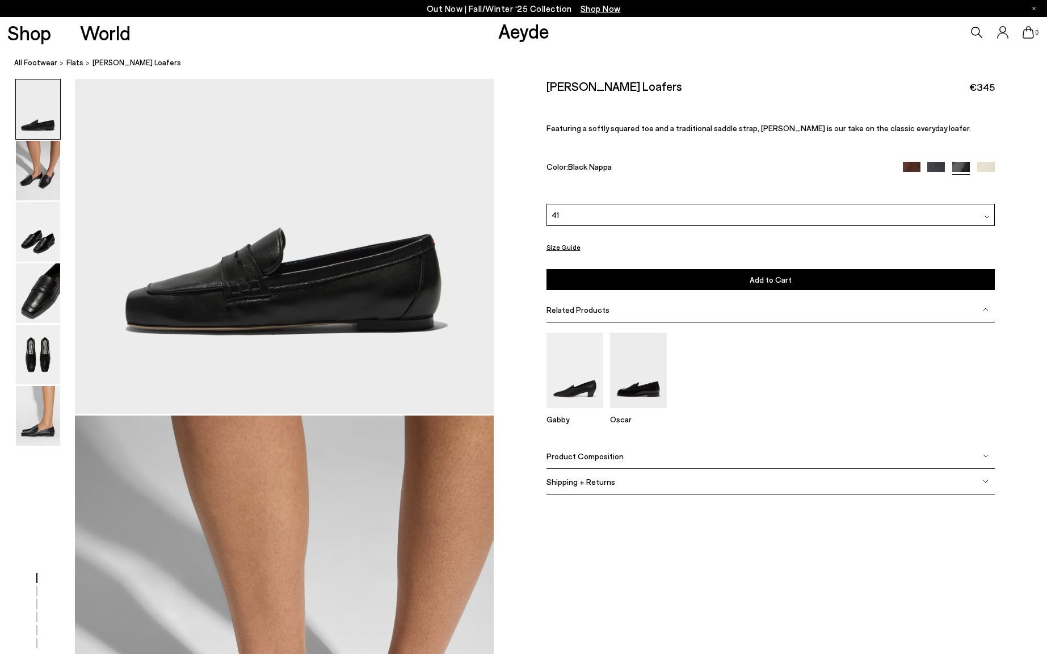
scroll to position [192, 0]
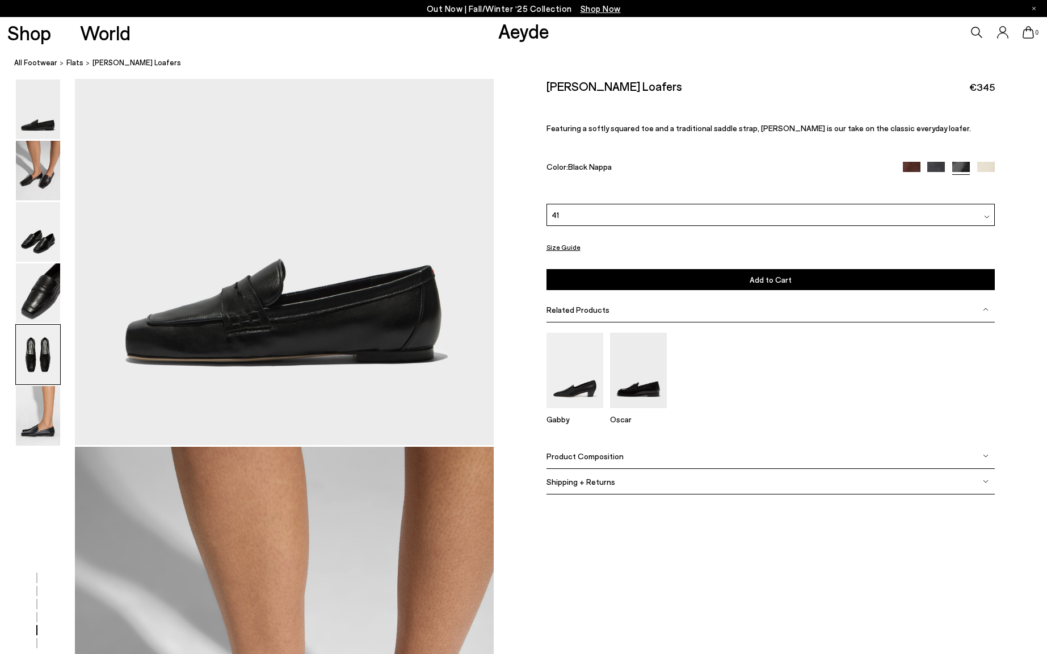
scroll to position [2241, 0]
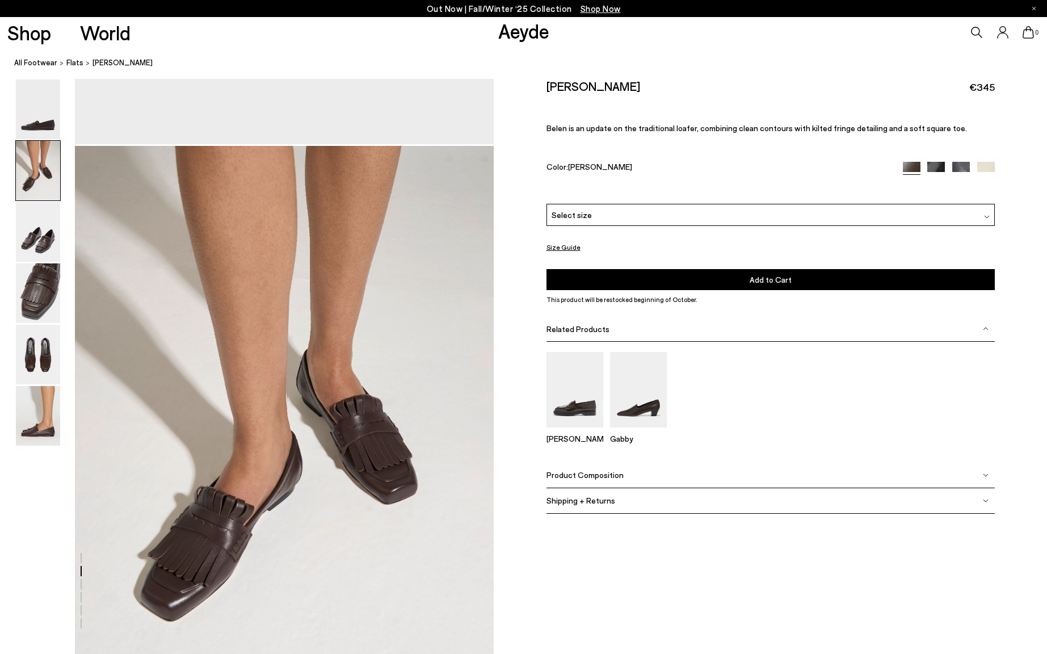
scroll to position [493, 0]
click at [987, 214] on img at bounding box center [987, 217] width 6 height 6
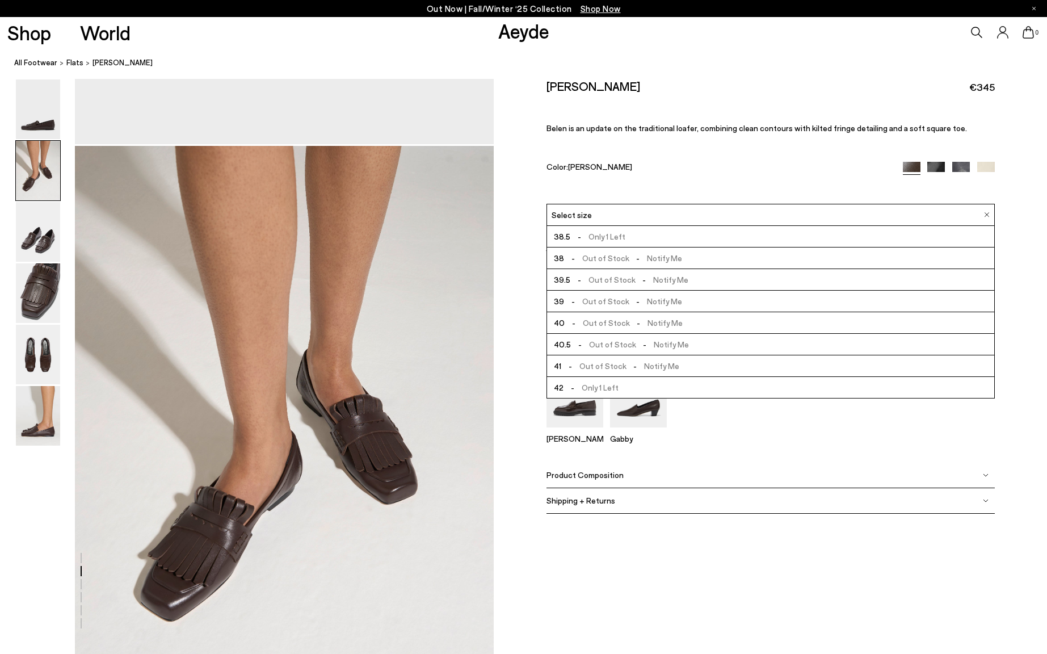
scroll to position [65, 0]
click at [620, 389] on li "42 - Only 1 Left" at bounding box center [770, 388] width 447 height 22
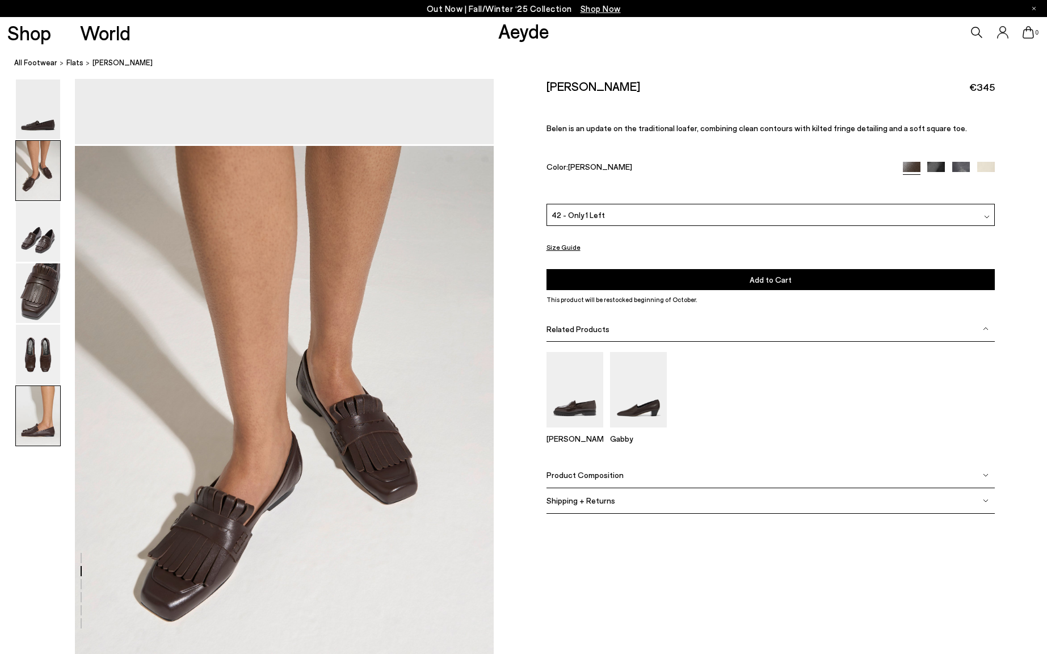
click at [35, 410] on img at bounding box center [38, 416] width 44 height 60
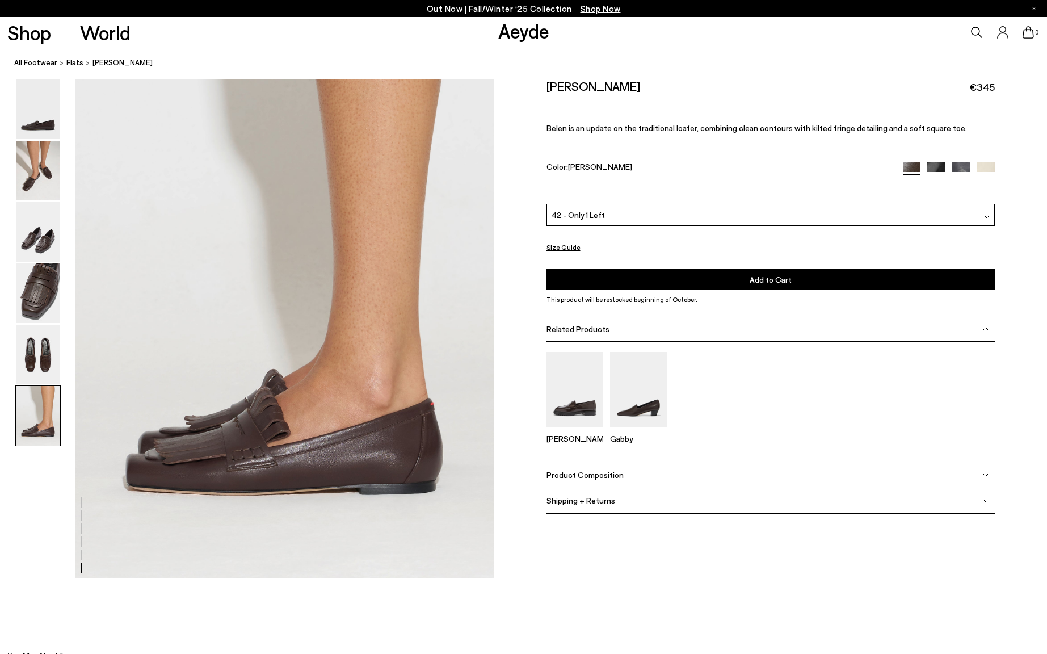
scroll to position [2880, 0]
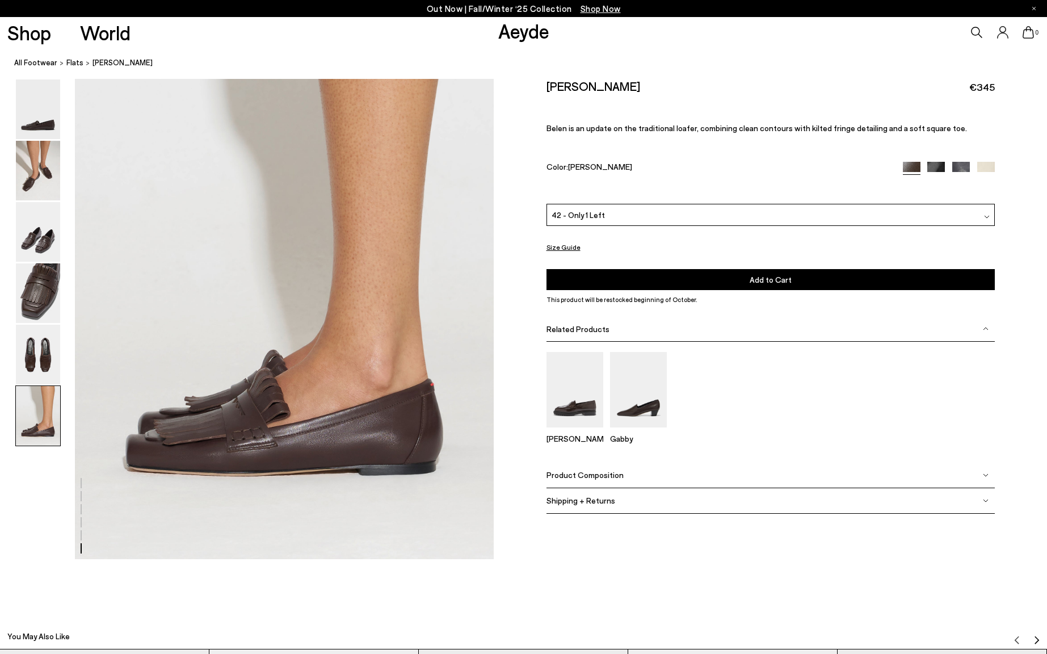
click at [60, 296] on div at bounding box center [37, 293] width 45 height 61
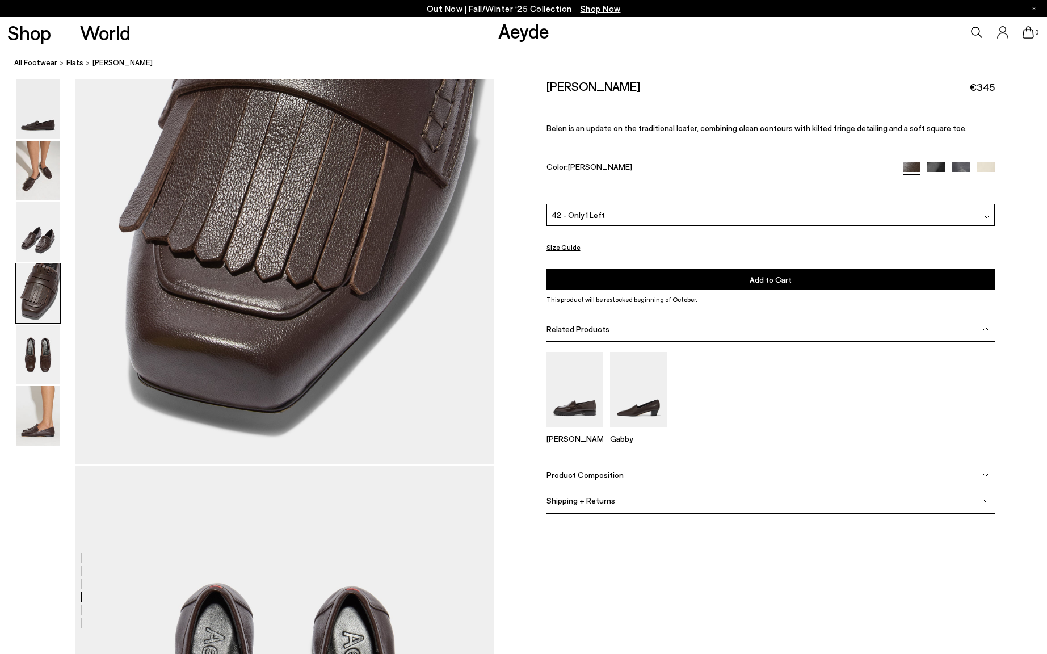
scroll to position [1681, 0]
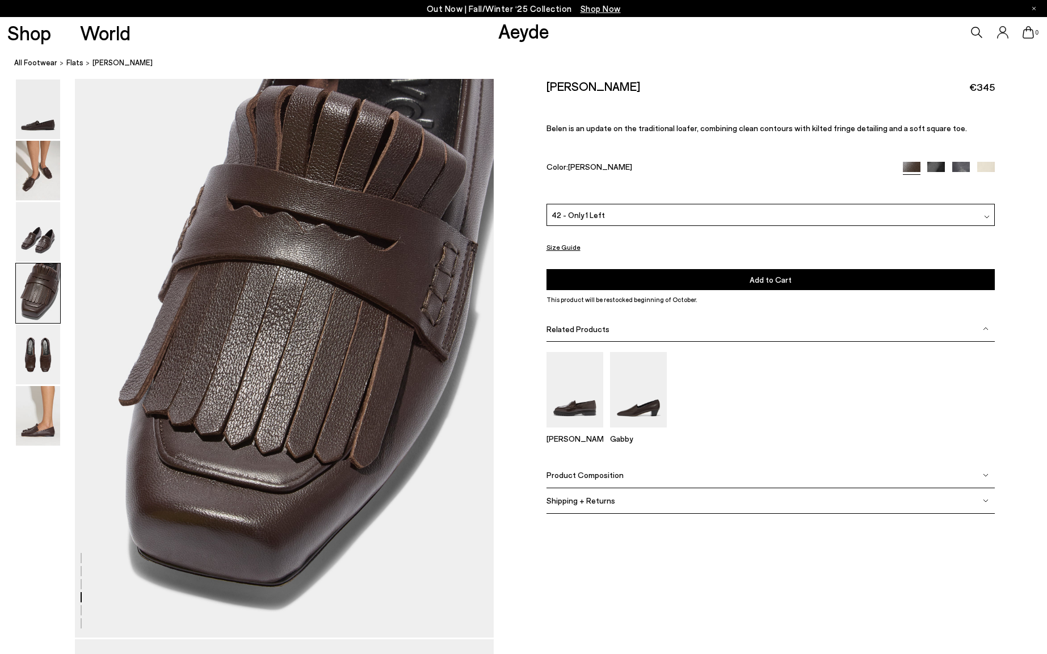
click at [757, 282] on span "Add to Cart" at bounding box center [771, 280] width 42 height 10
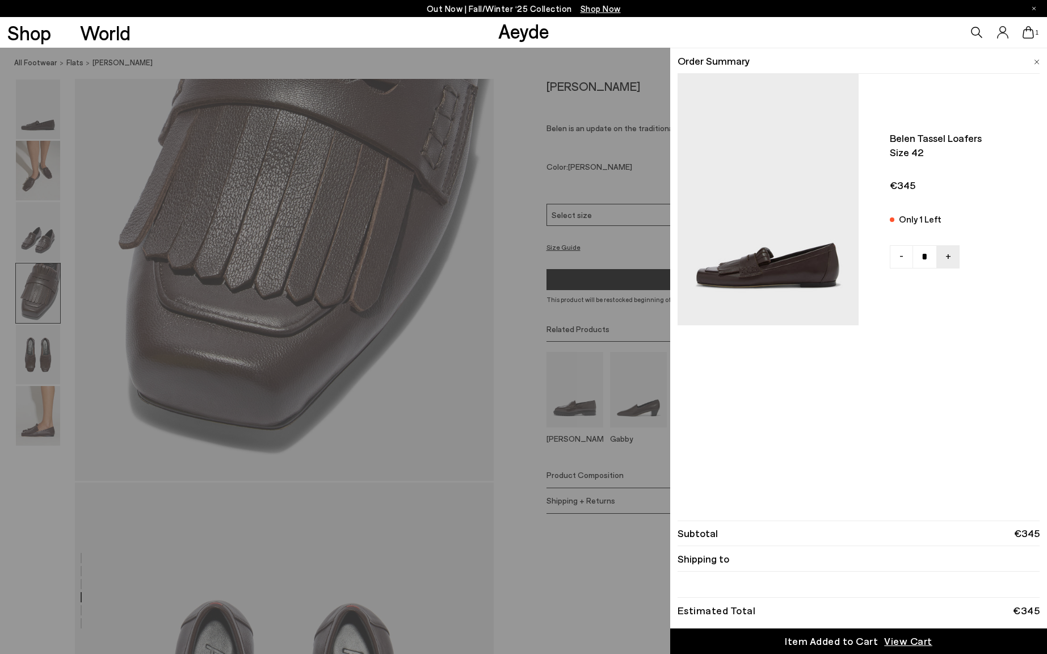
scroll to position [1862, 0]
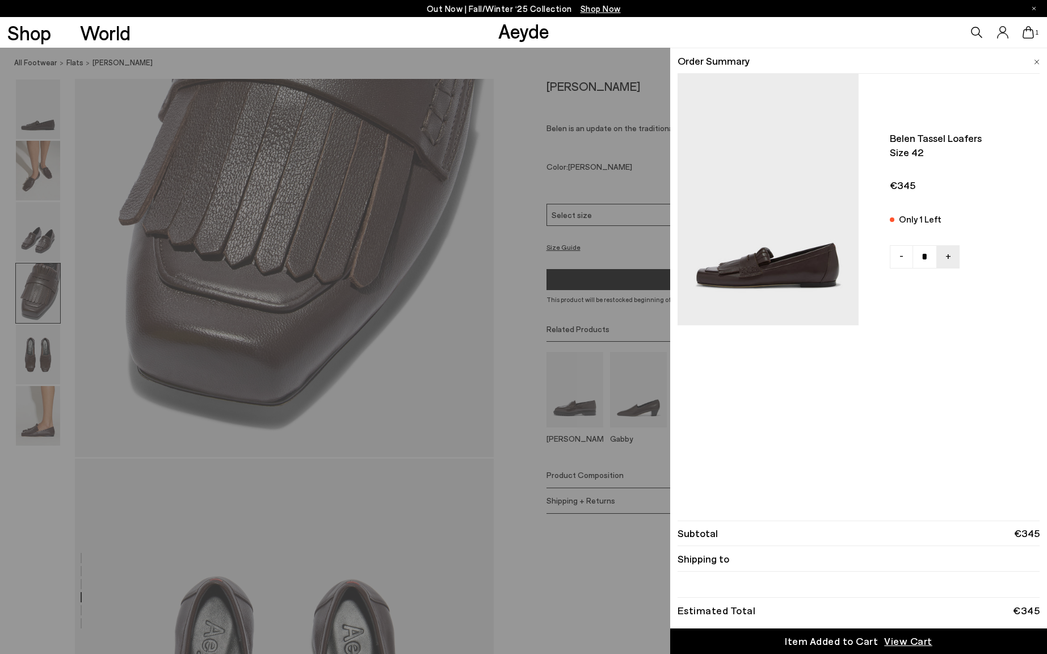
click at [904, 642] on span "View Cart" at bounding box center [908, 641] width 48 height 14
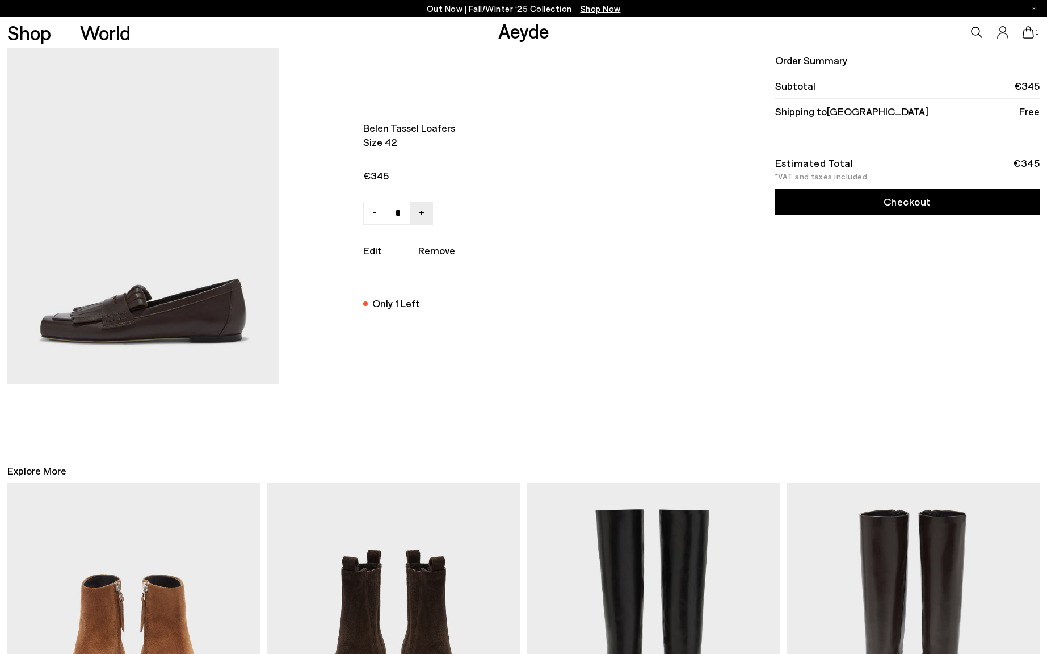
click at [906, 204] on link "Checkout" at bounding box center [907, 202] width 265 height 26
